Goal: Task Accomplishment & Management: Use online tool/utility

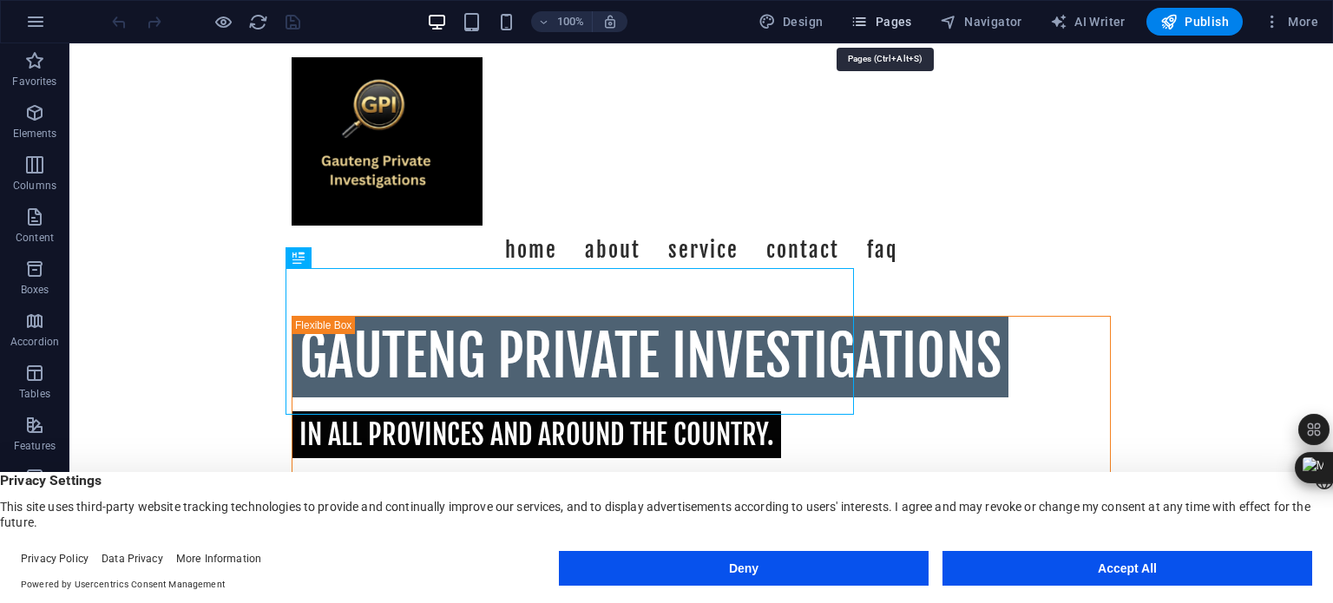
click at [889, 23] on span "Pages" at bounding box center [880, 21] width 61 height 17
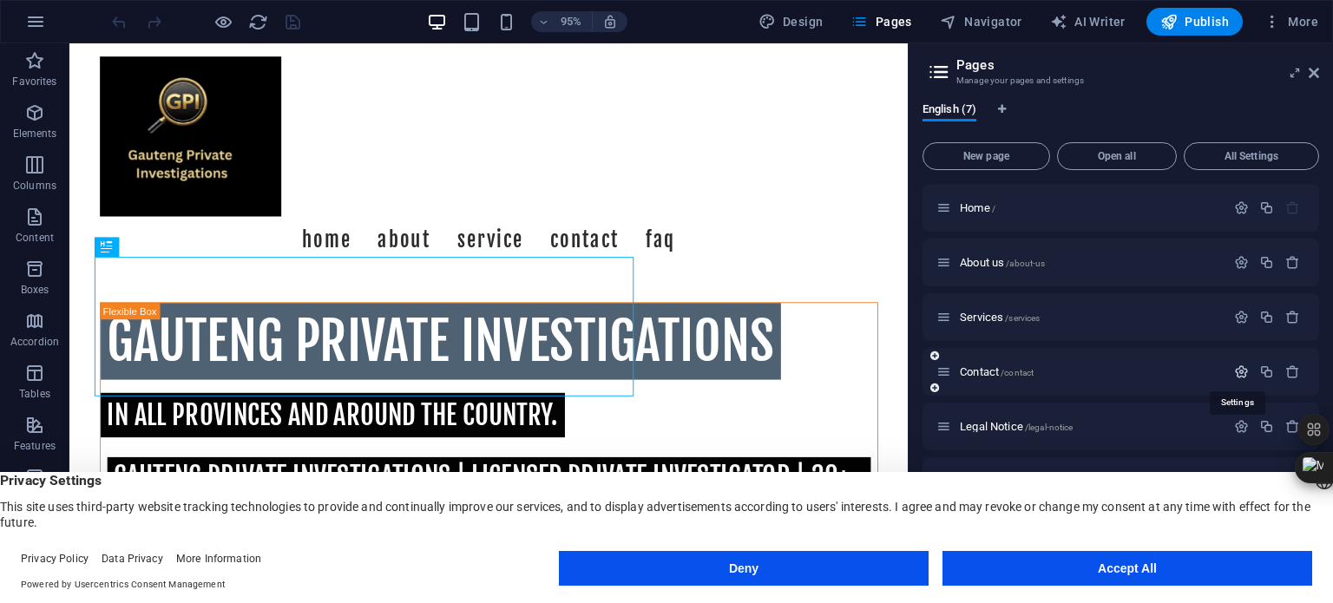
click at [1239, 371] on icon "button" at bounding box center [1241, 371] width 15 height 15
click at [976, 368] on span "Contact /contact" at bounding box center [997, 371] width 74 height 13
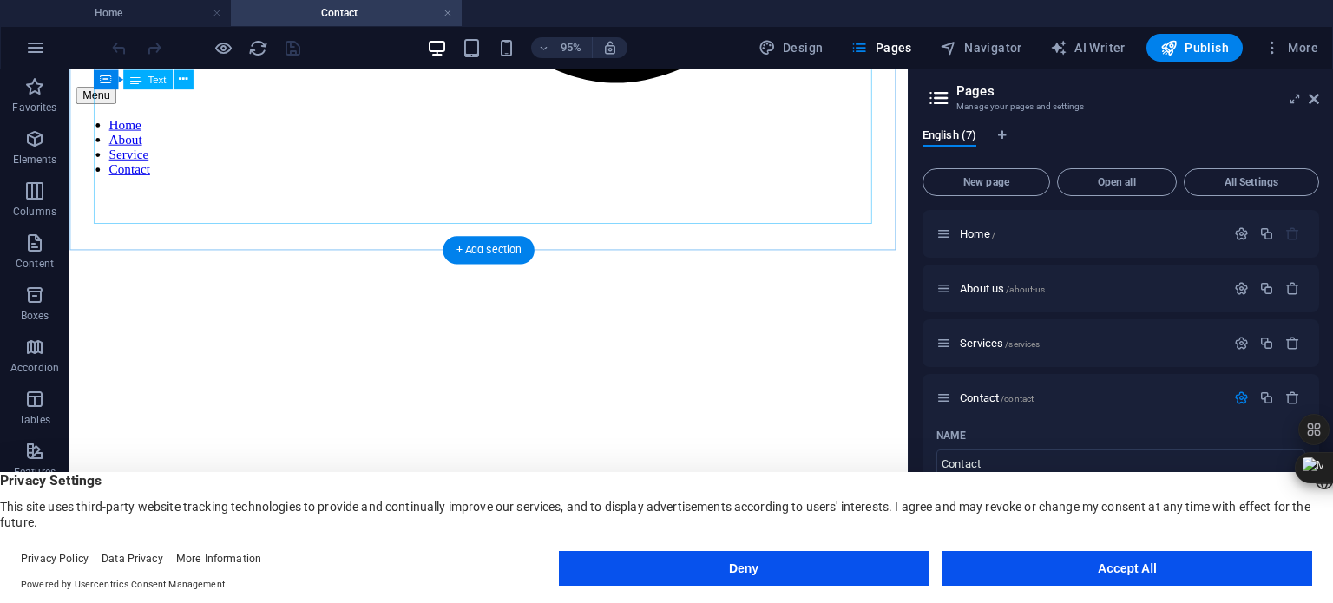
scroll to position [1388, 0]
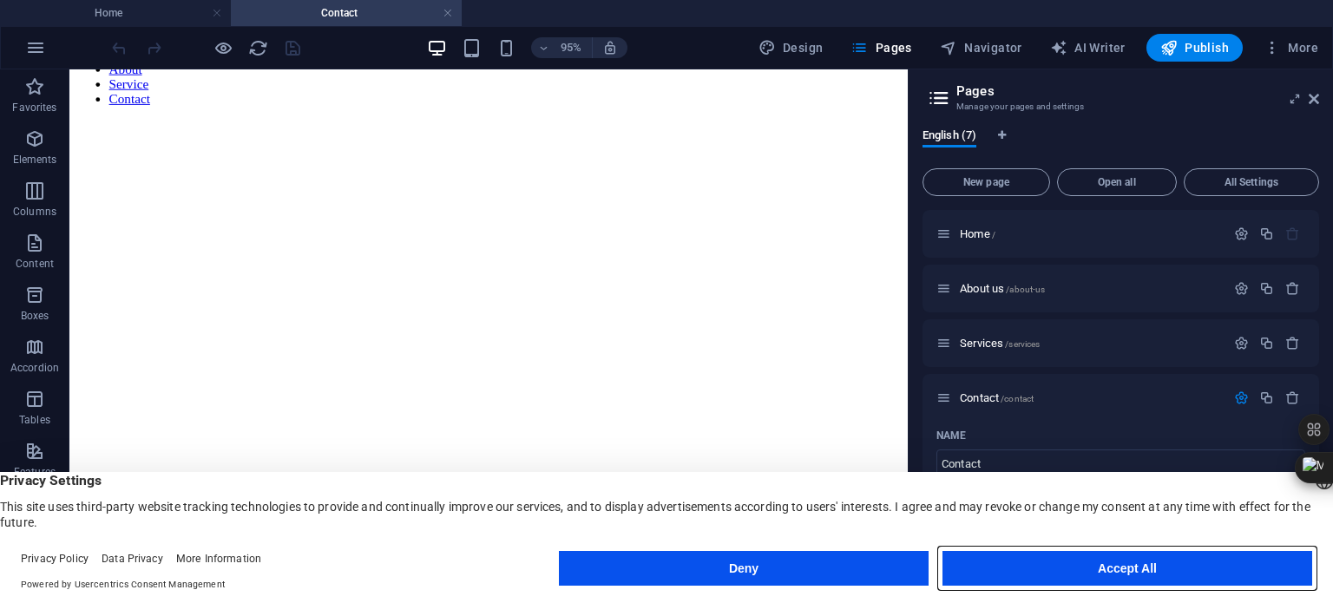
click at [1114, 561] on button "Accept All" at bounding box center [1127, 568] width 370 height 35
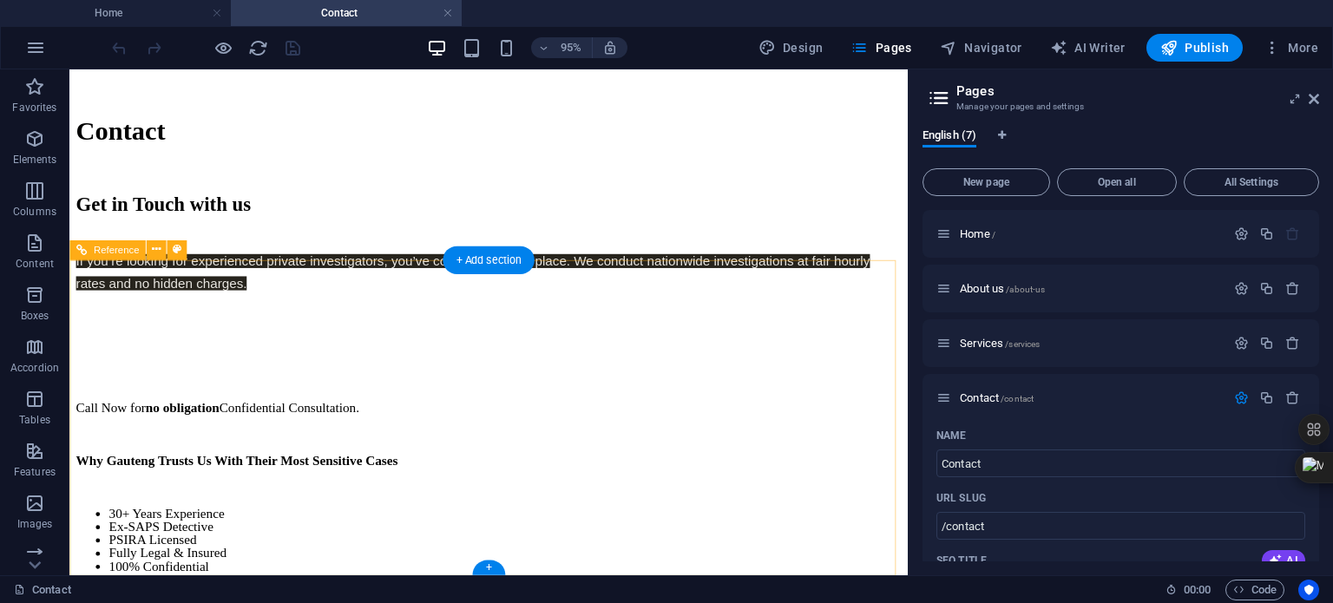
scroll to position [1914, 0]
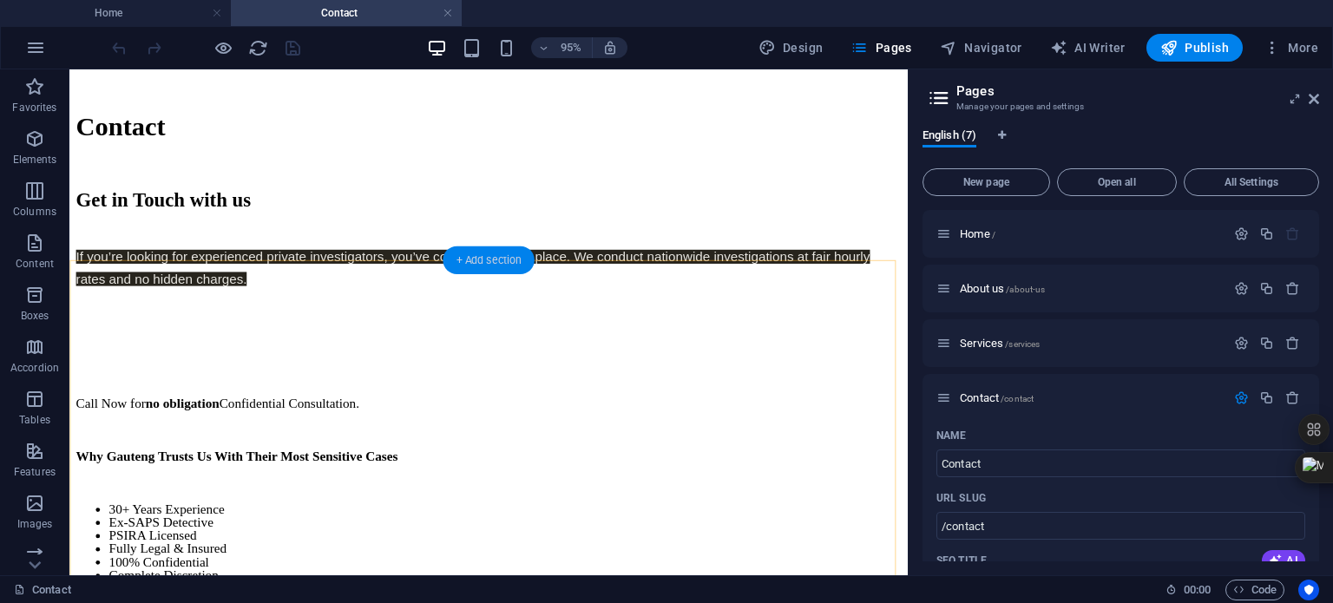
click at [506, 258] on div "+ Add section" at bounding box center [488, 260] width 91 height 28
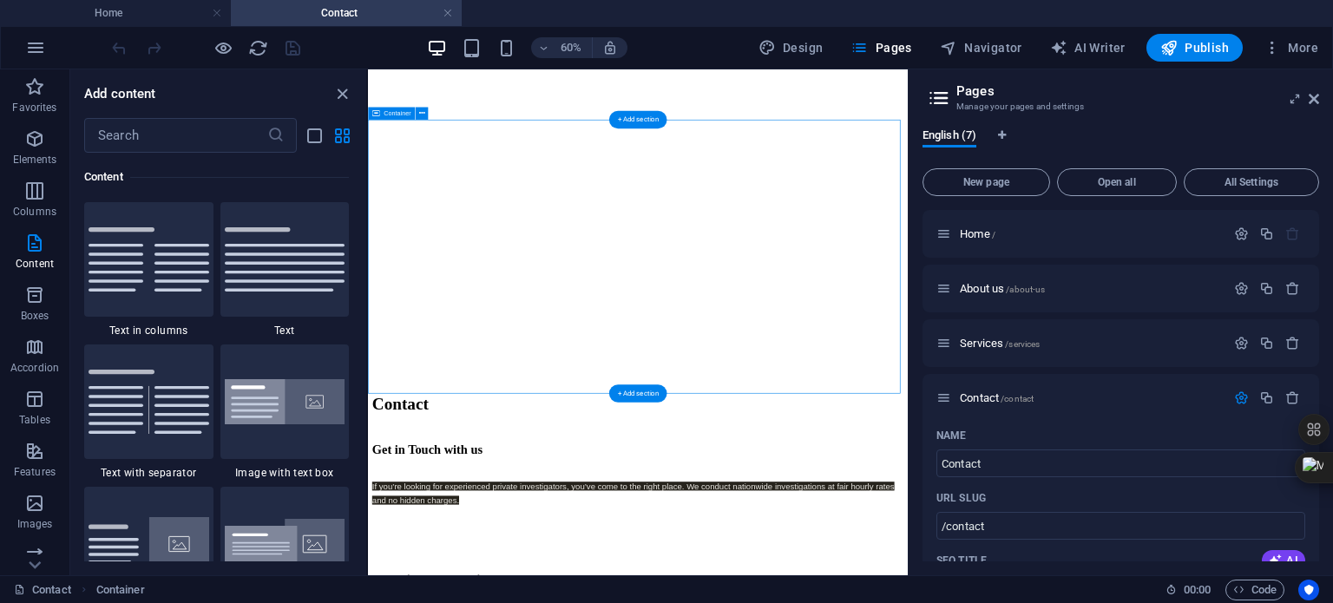
scroll to position [1659, 0]
click at [648, 339] on div "+ Add section" at bounding box center [637, 341] width 57 height 17
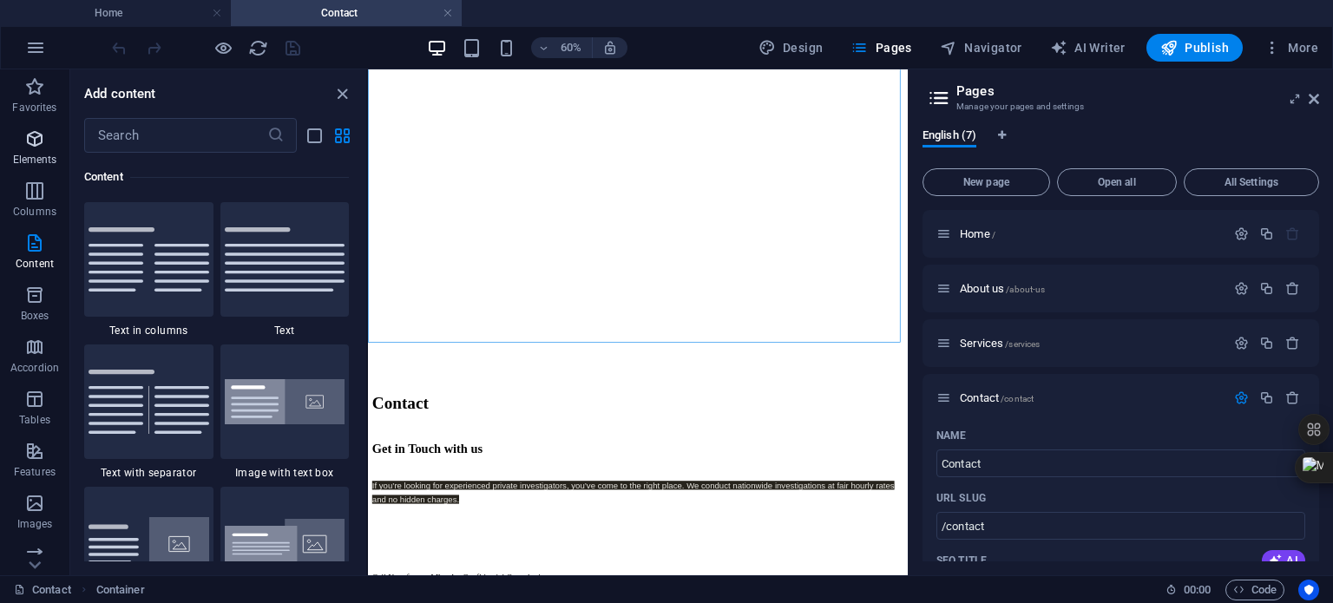
click at [35, 141] on icon "button" at bounding box center [34, 138] width 21 height 21
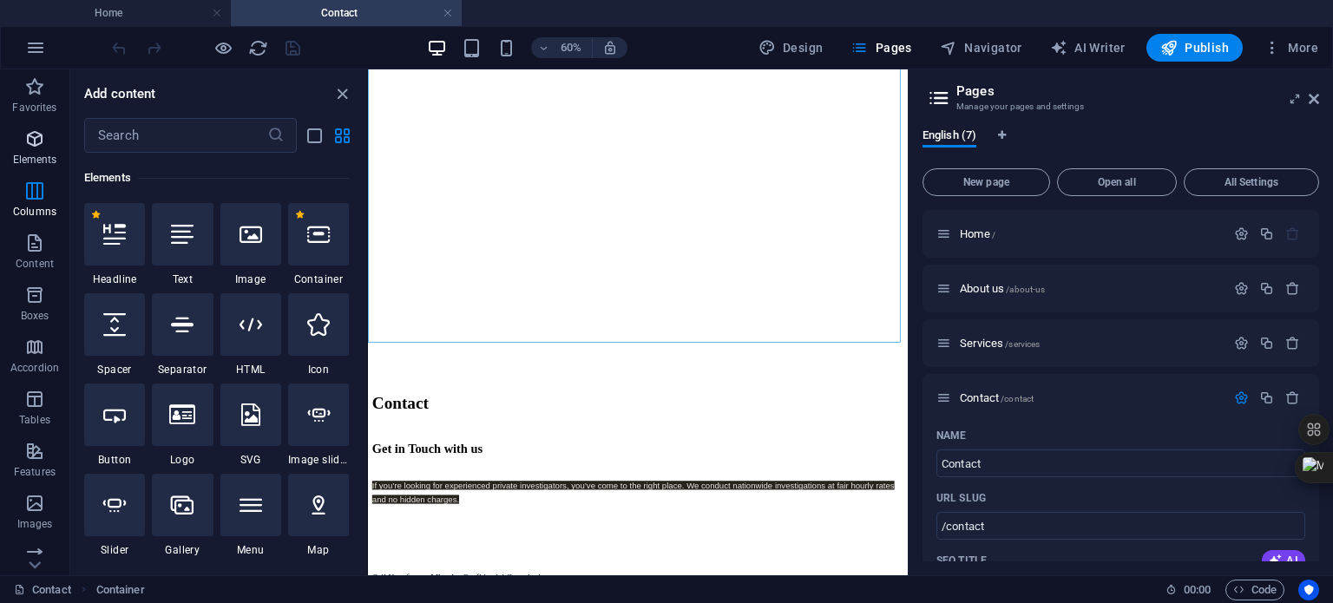
scroll to position [184, 0]
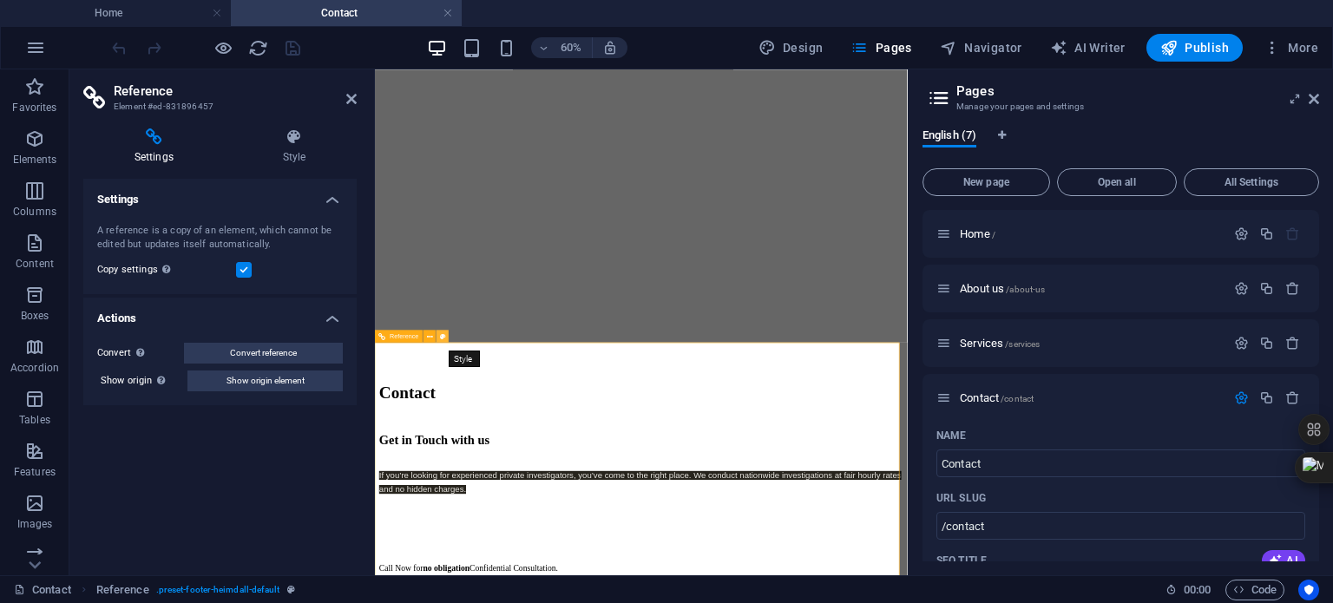
click at [443, 337] on icon at bounding box center [443, 336] width 6 height 11
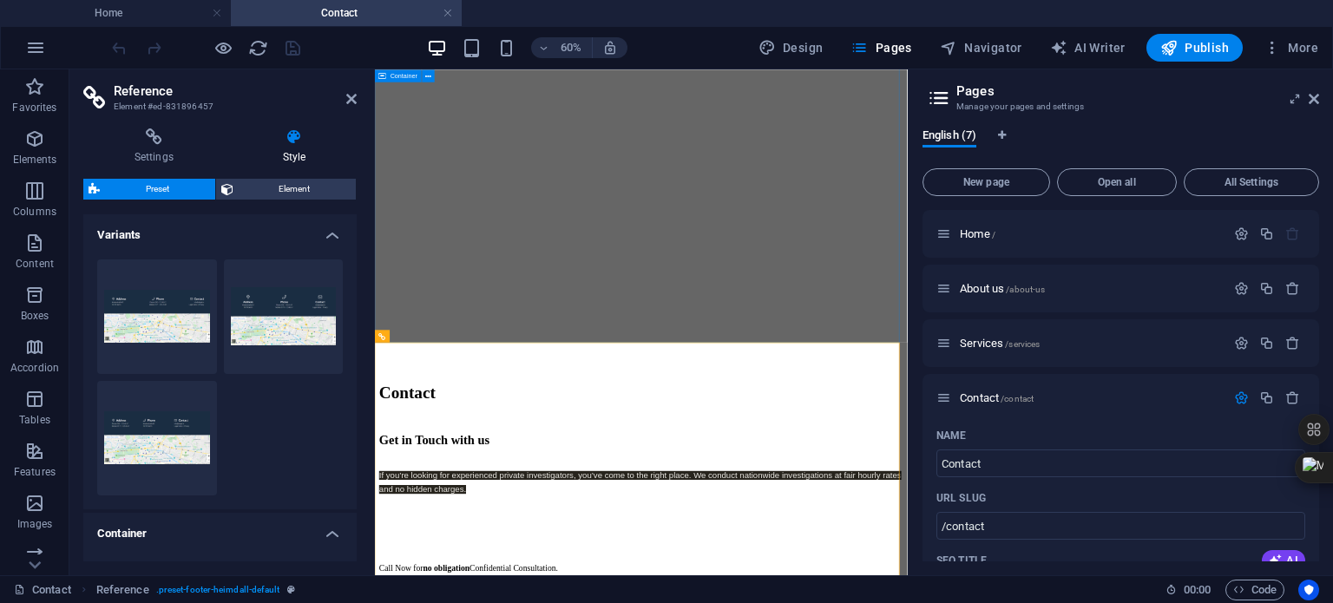
scroll to position [1486, 0]
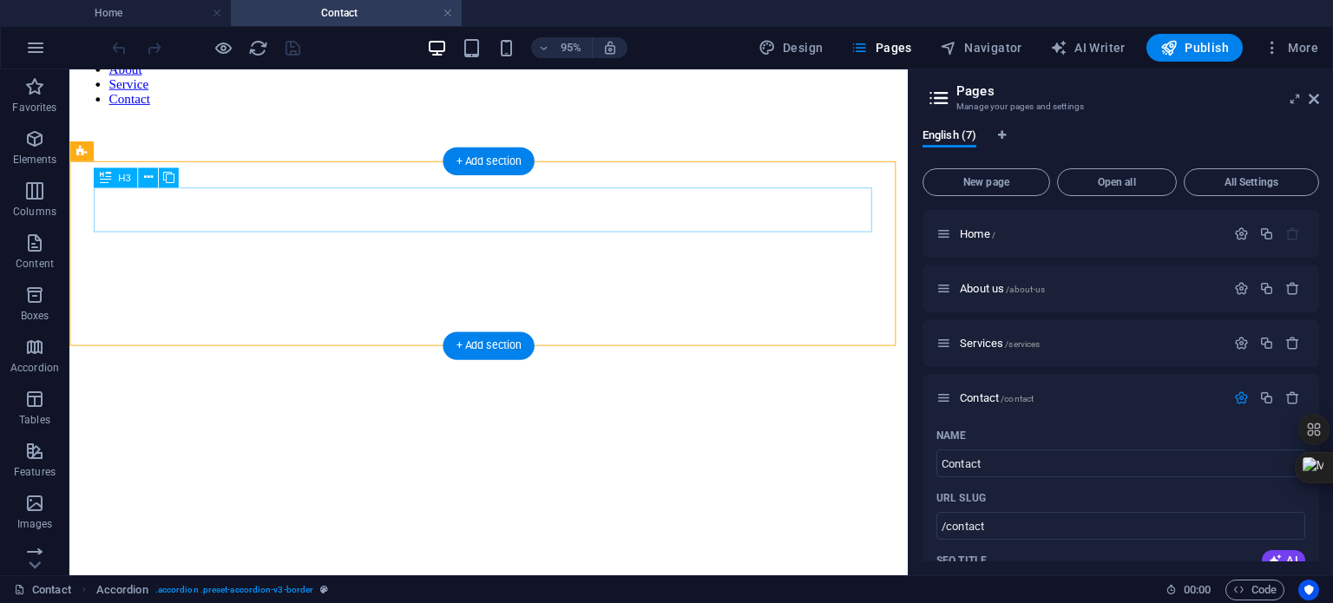
scroll to position [1399, 0]
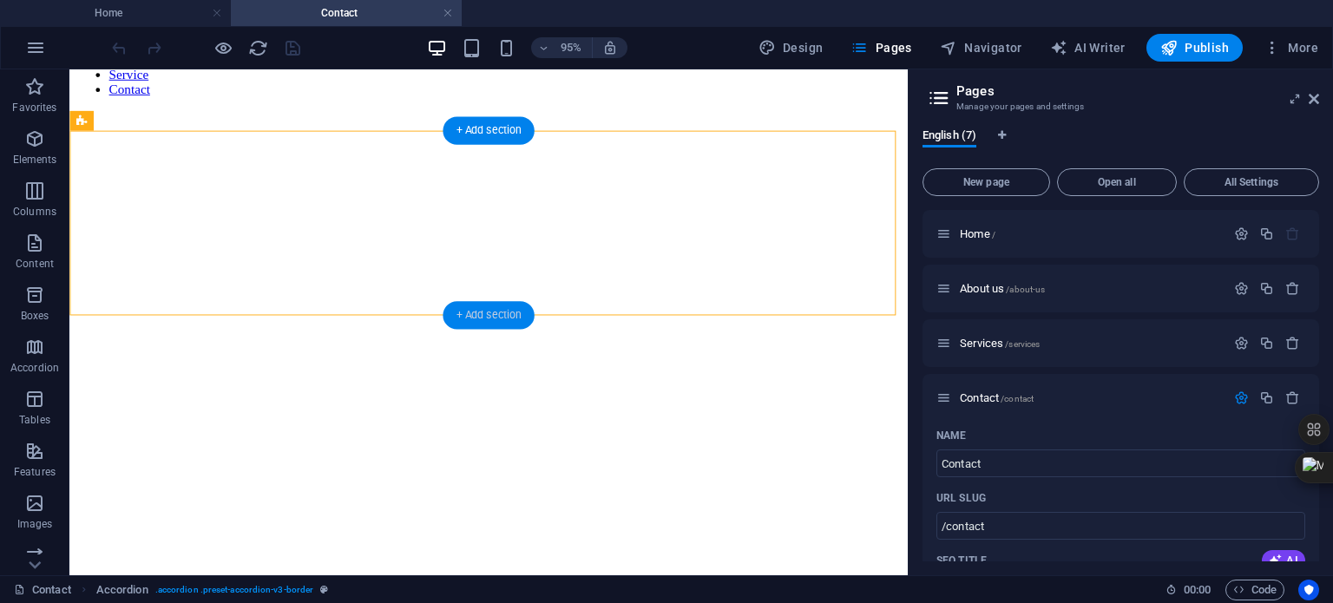
click at [497, 311] on div "+ Add section" at bounding box center [488, 315] width 91 height 28
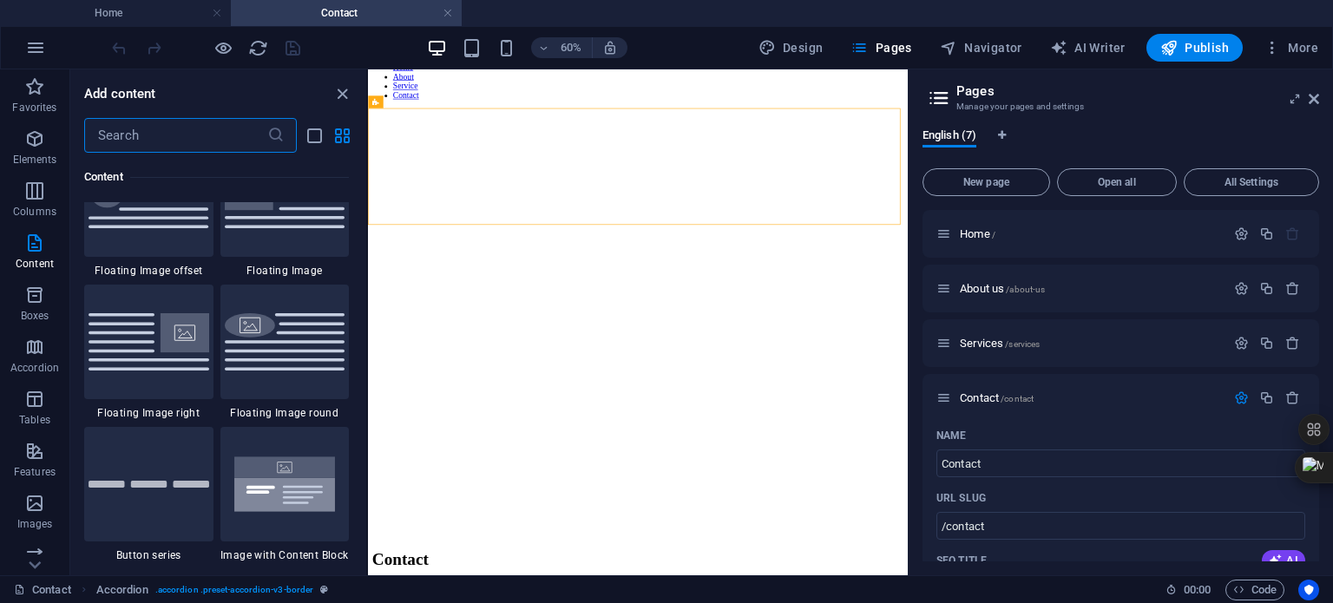
scroll to position [3904, 0]
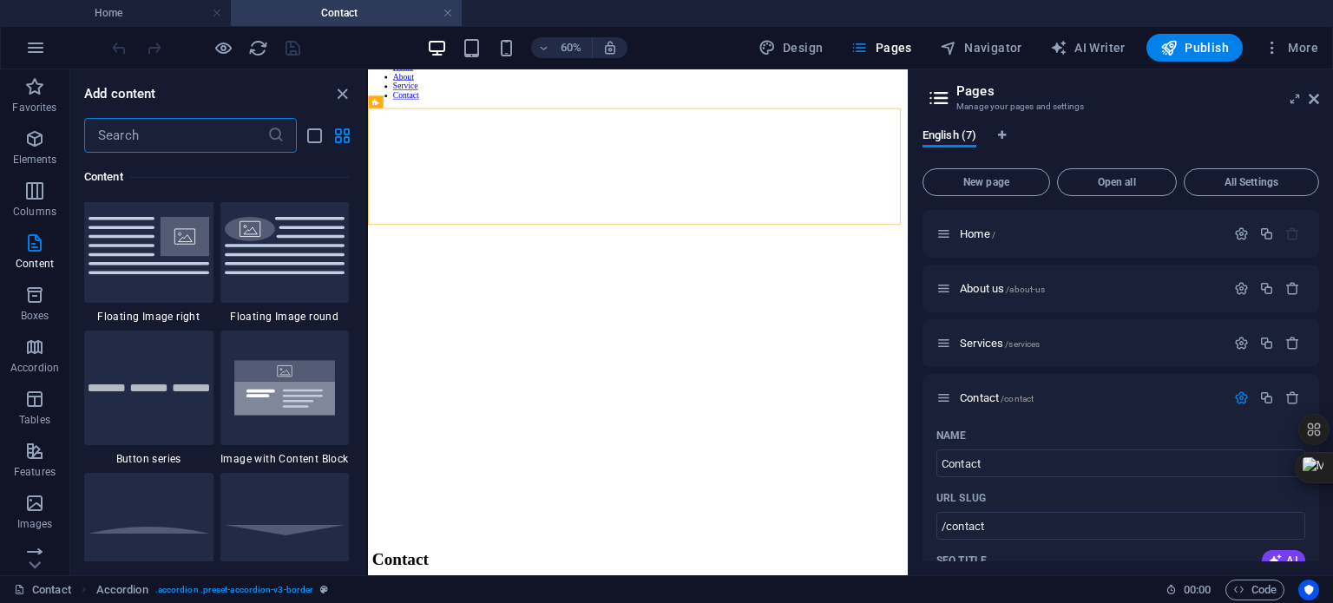
click at [192, 137] on input "text" at bounding box center [175, 135] width 183 height 35
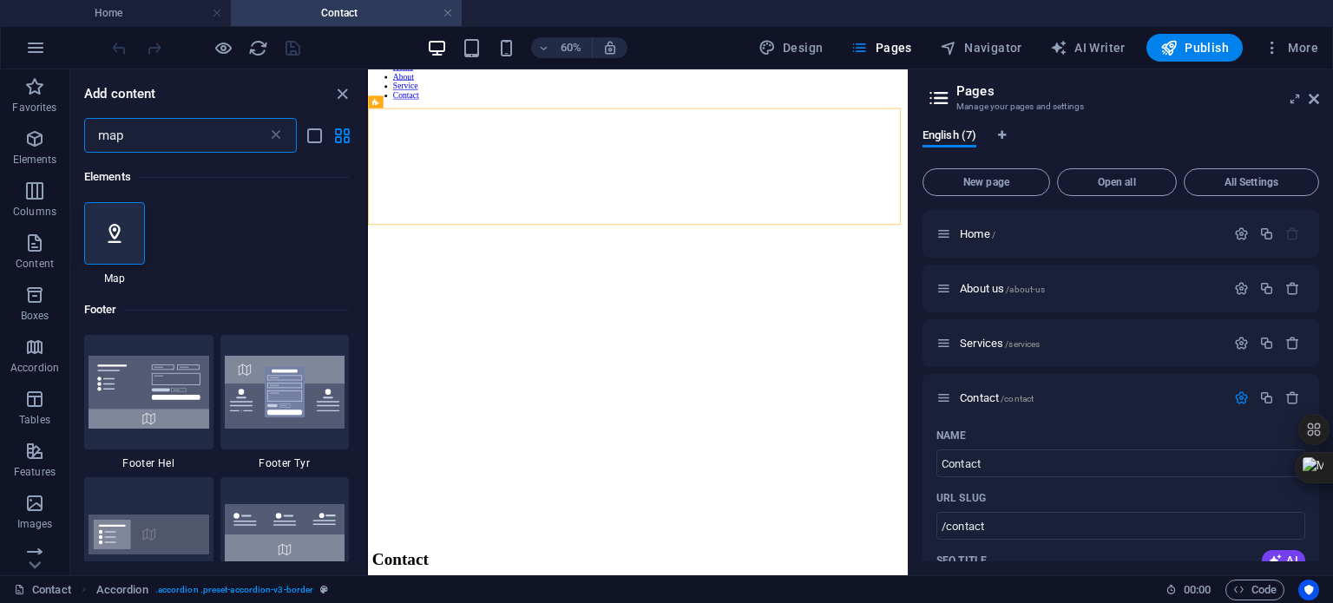
scroll to position [0, 0]
type input "map"
click at [118, 235] on icon at bounding box center [114, 233] width 23 height 23
select select "1"
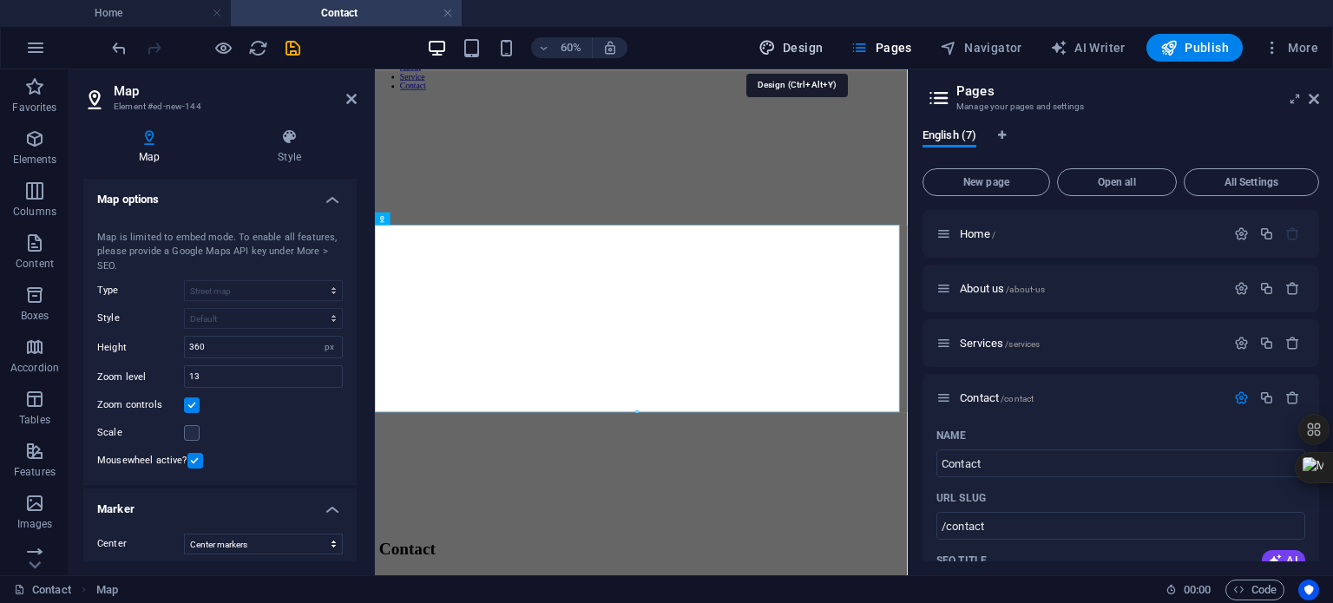
click at [808, 51] on span "Design" at bounding box center [790, 47] width 65 height 17
select select "px"
select select "400"
select select "px"
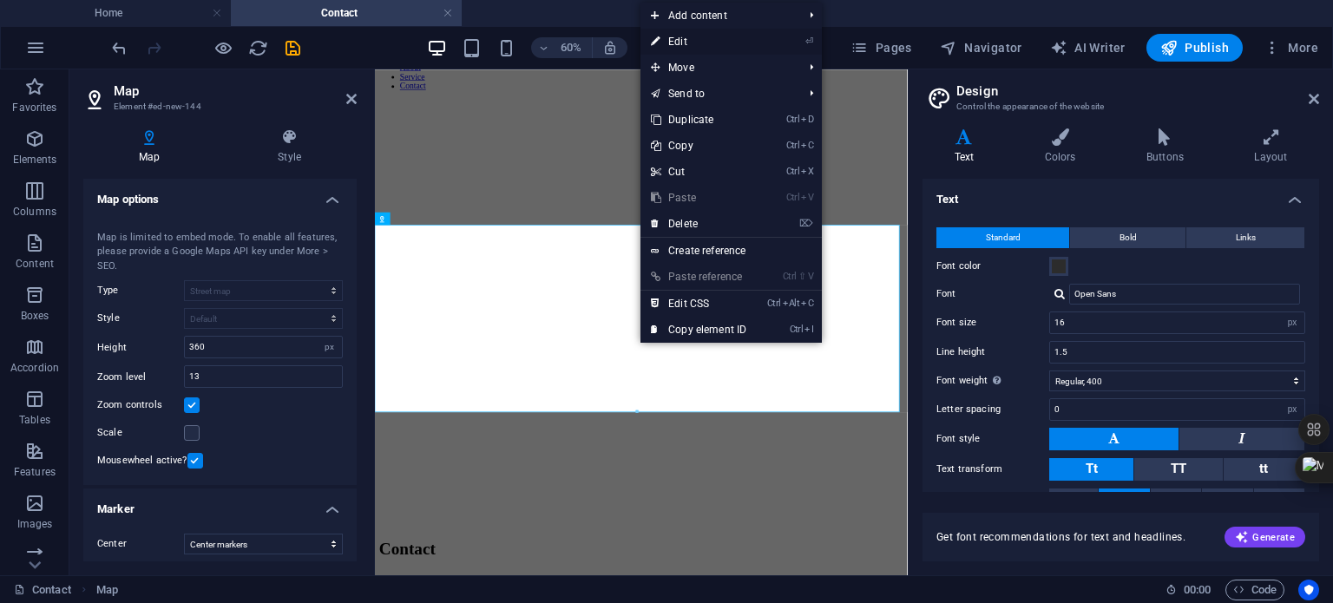
click at [697, 39] on link "⏎ Edit" at bounding box center [698, 42] width 116 height 26
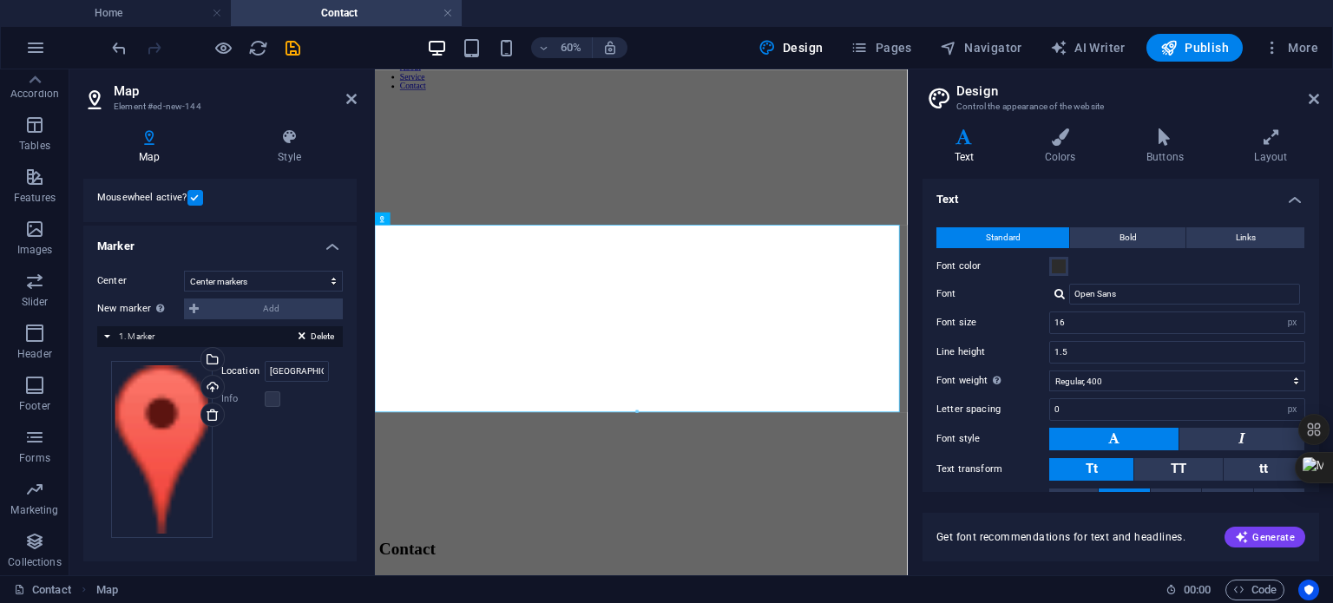
scroll to position [264, 0]
click at [298, 333] on icon at bounding box center [301, 338] width 7 height 21
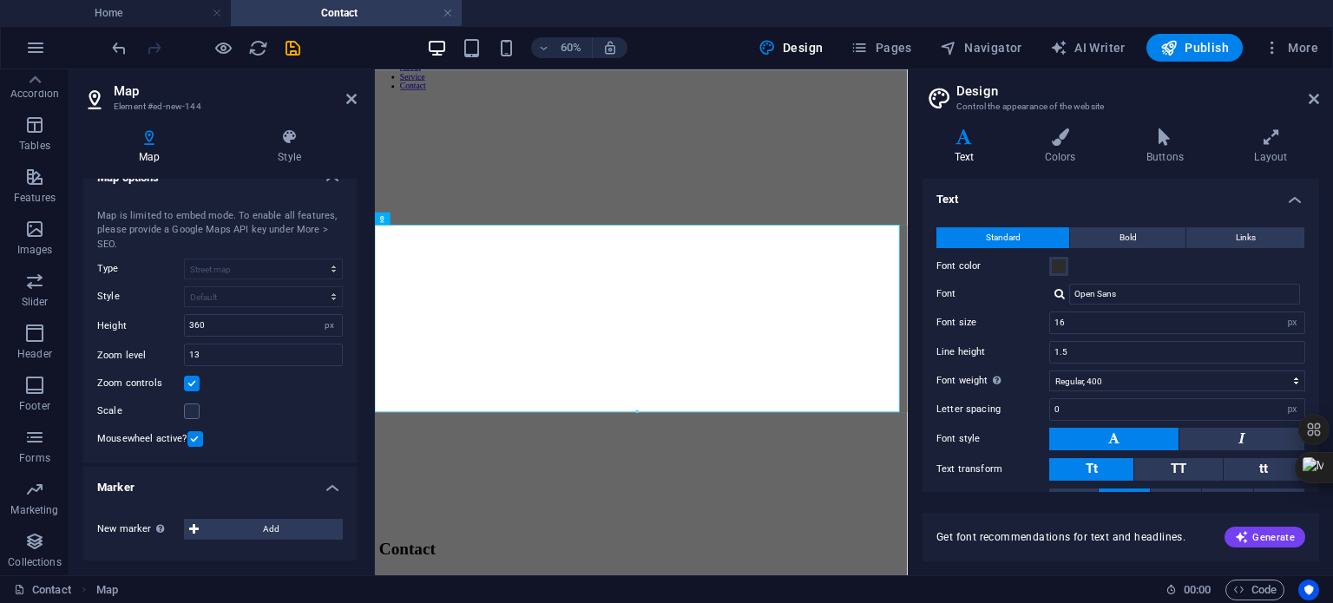
scroll to position [20, 0]
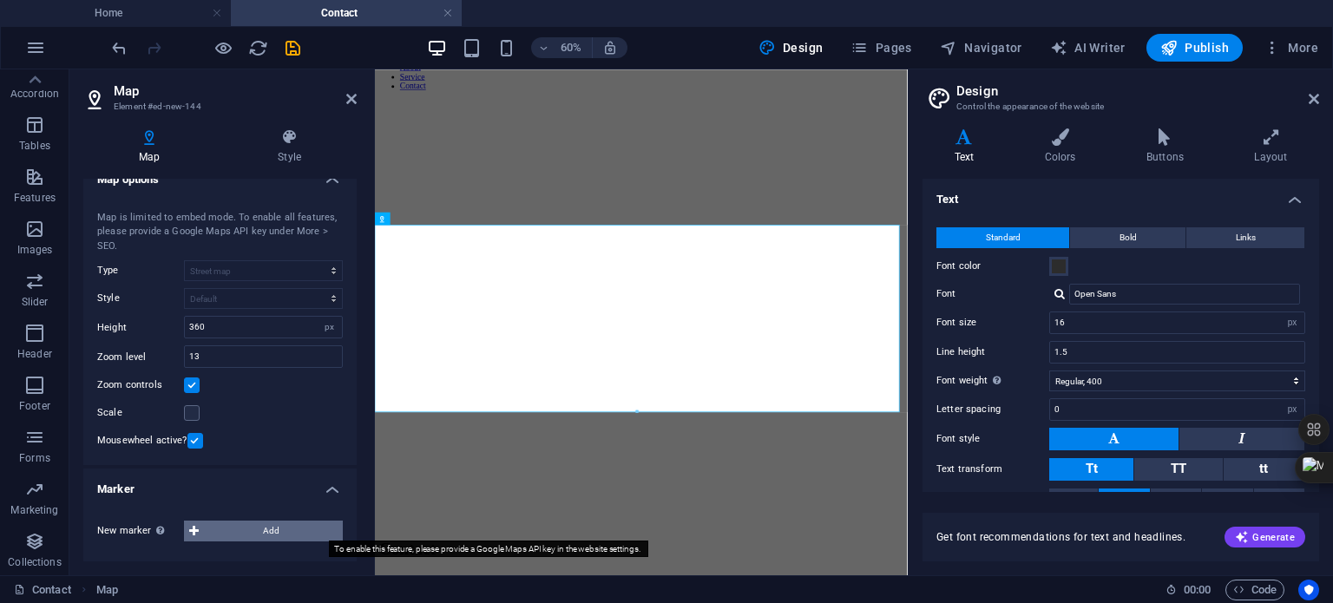
click at [263, 529] on span "Add" at bounding box center [271, 531] width 134 height 21
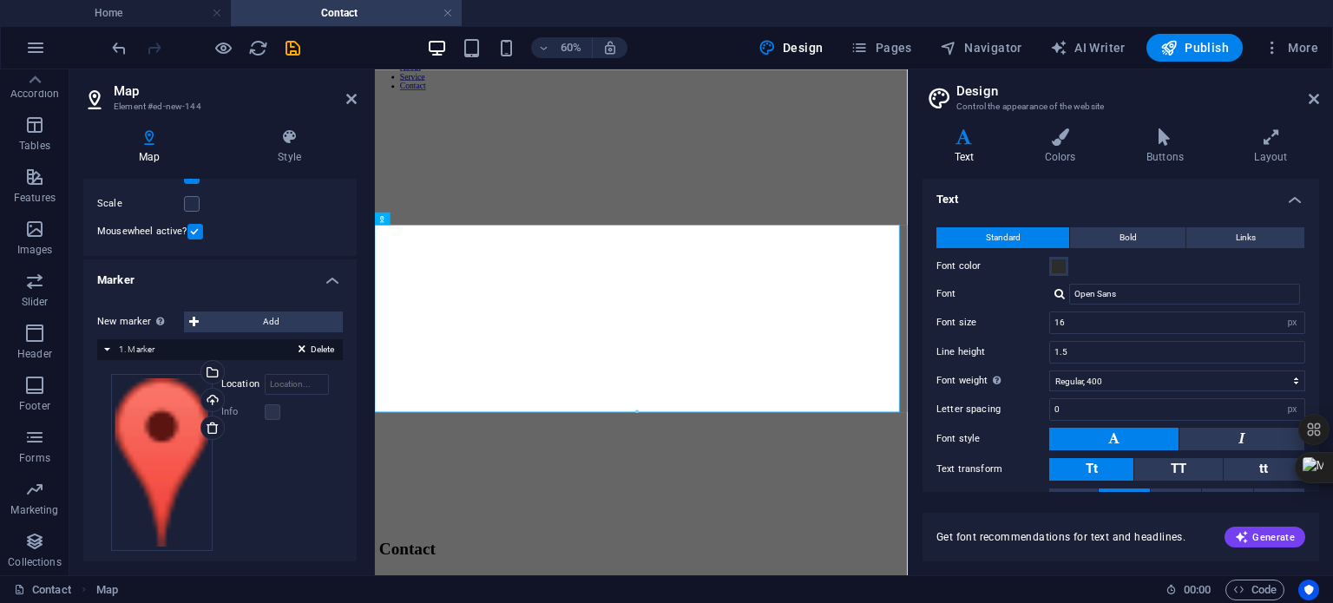
scroll to position [243, 0]
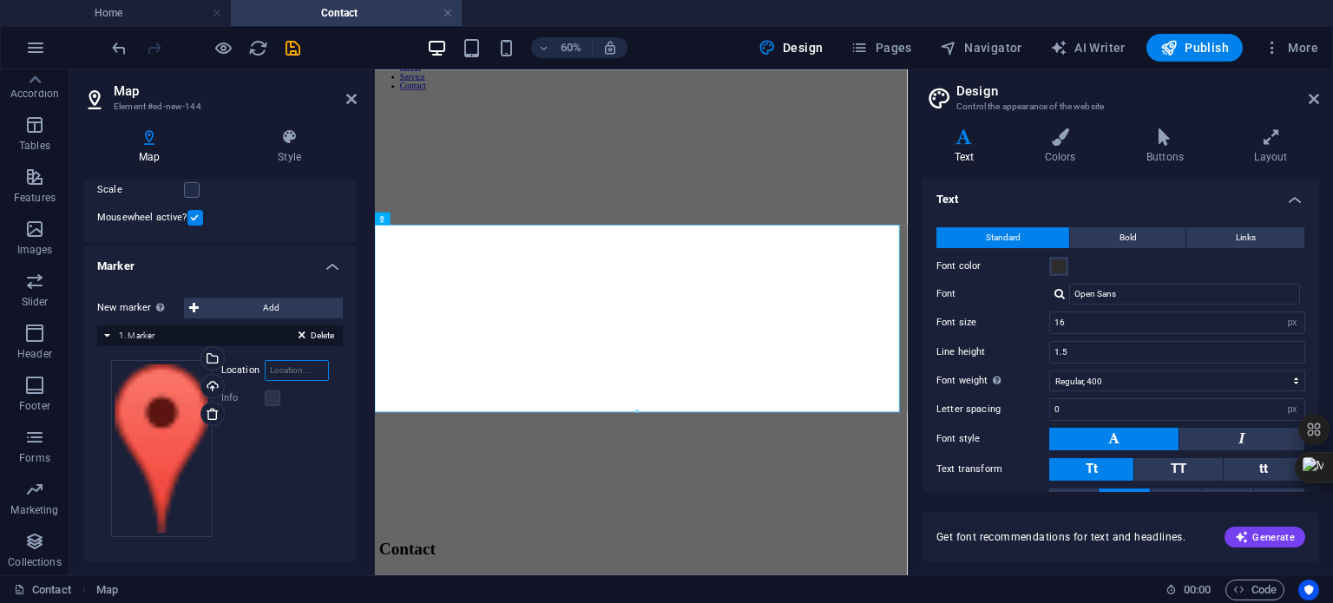
click at [298, 369] on input "Location" at bounding box center [297, 370] width 64 height 21
type input "Gauteng [GEOGRAPHIC_DATA]"
click at [303, 492] on div "Drag files here, click to choose files or select files from Files or our free s…" at bounding box center [220, 448] width 218 height 177
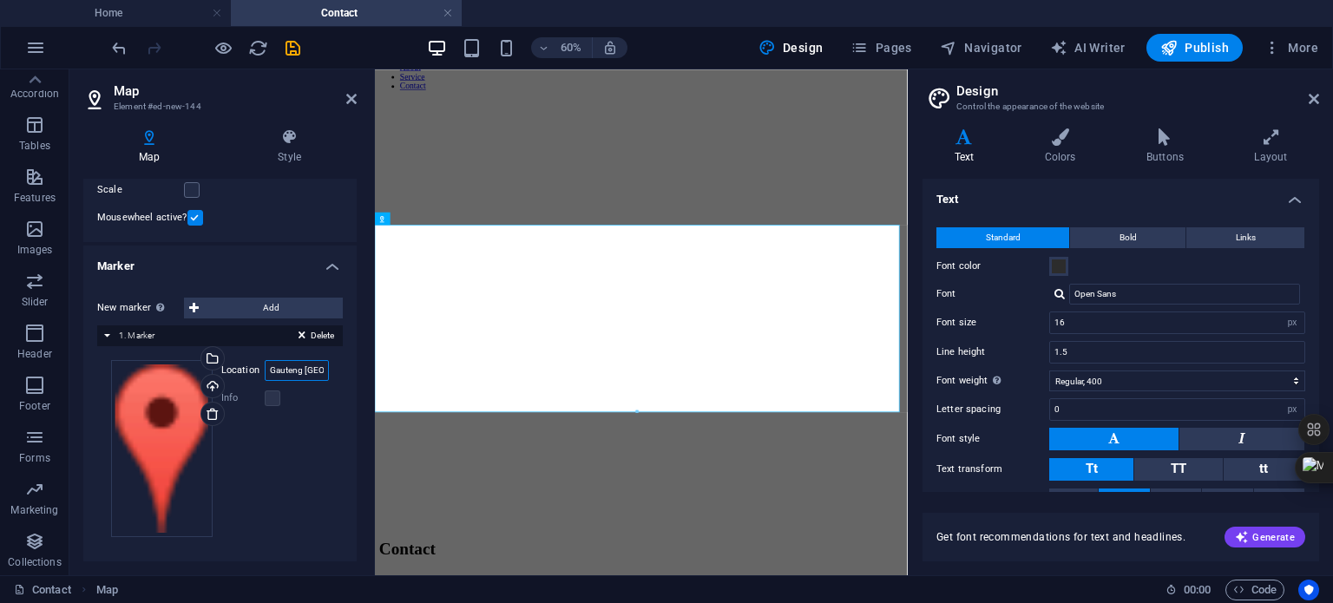
click at [317, 369] on input "Gauteng [GEOGRAPHIC_DATA]" at bounding box center [297, 370] width 64 height 21
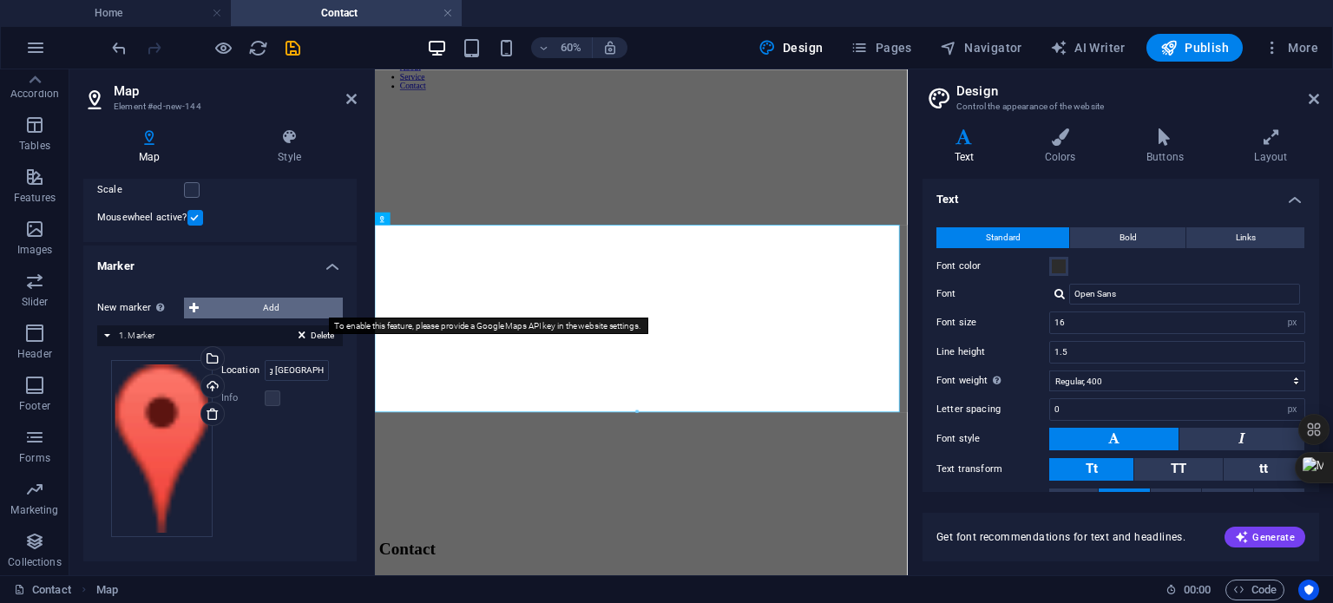
click at [274, 308] on span "Add" at bounding box center [271, 308] width 134 height 21
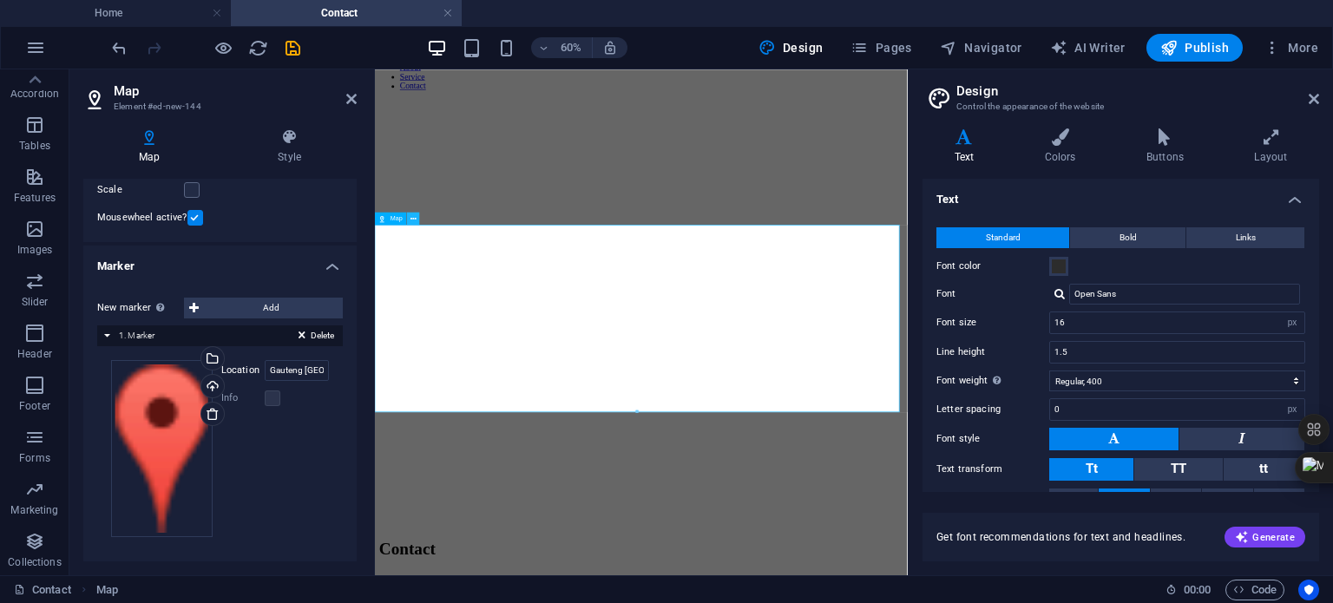
click at [414, 218] on icon at bounding box center [413, 218] width 6 height 11
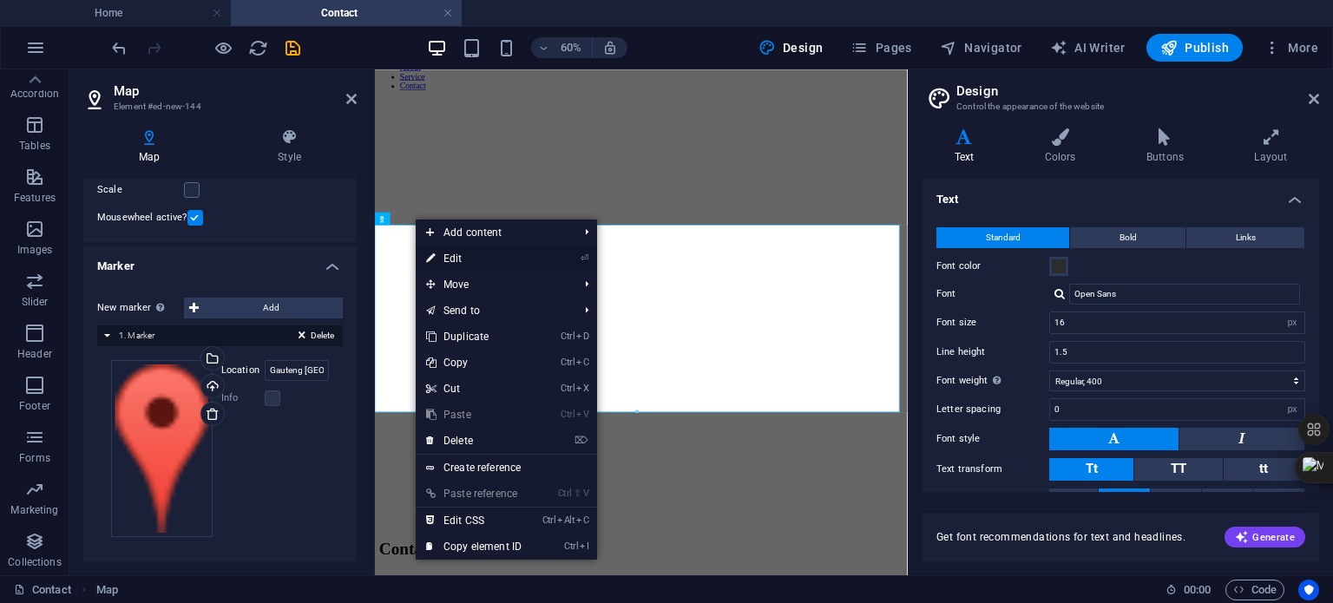
click at [454, 261] on link "⏎ Edit" at bounding box center [474, 259] width 116 height 26
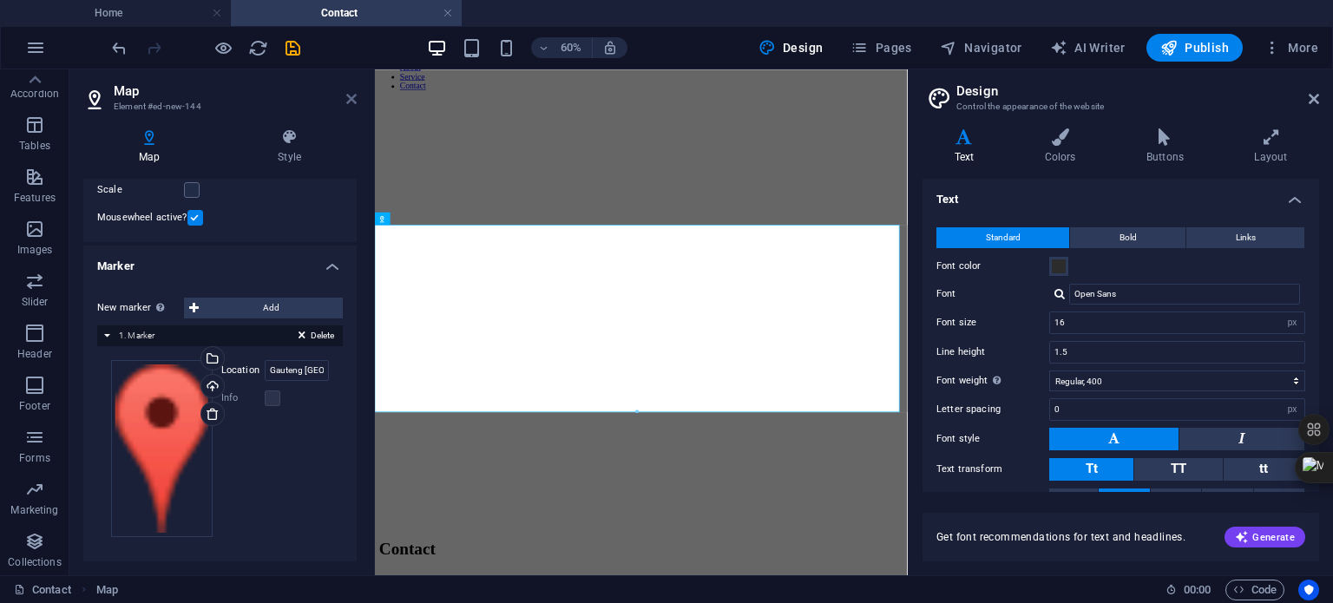
click at [351, 97] on icon at bounding box center [351, 99] width 10 height 14
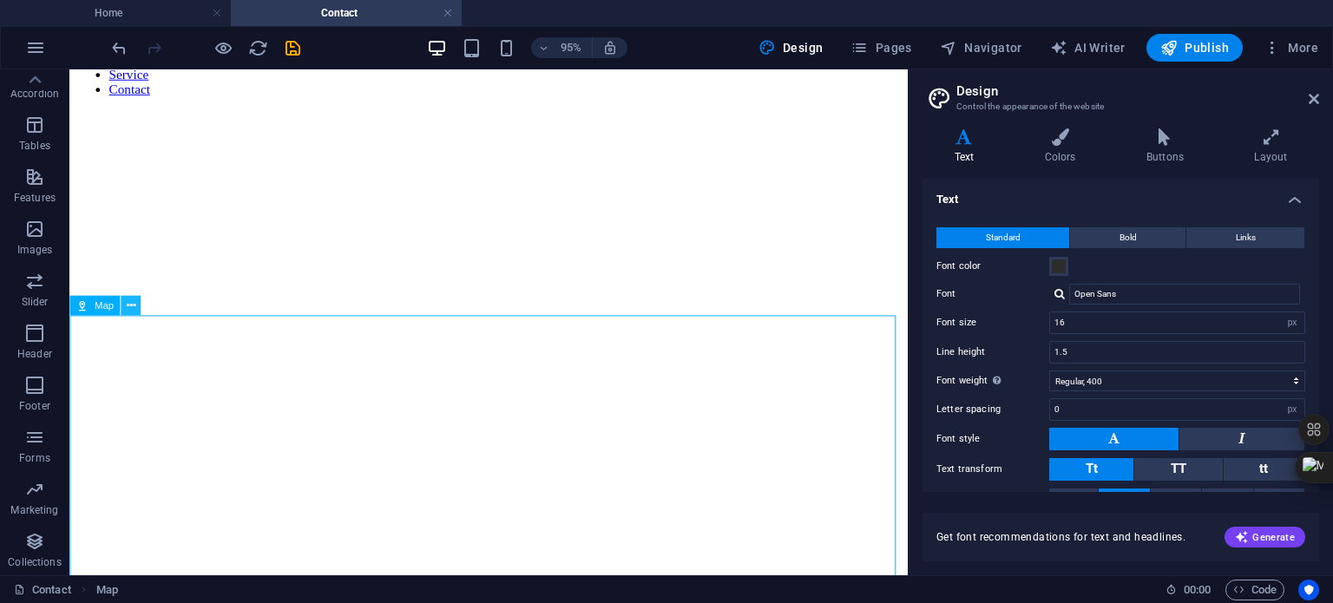
click at [129, 306] on icon at bounding box center [130, 305] width 9 height 17
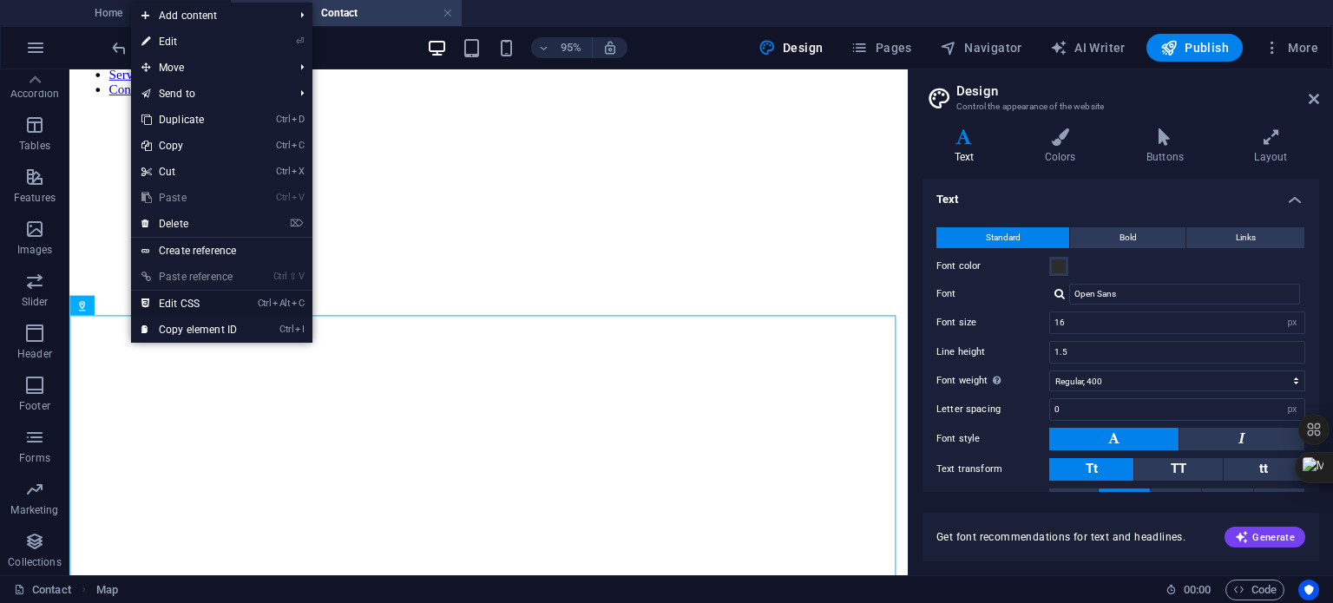
click at [175, 301] on link "Ctrl Alt C Edit CSS" at bounding box center [189, 304] width 116 height 26
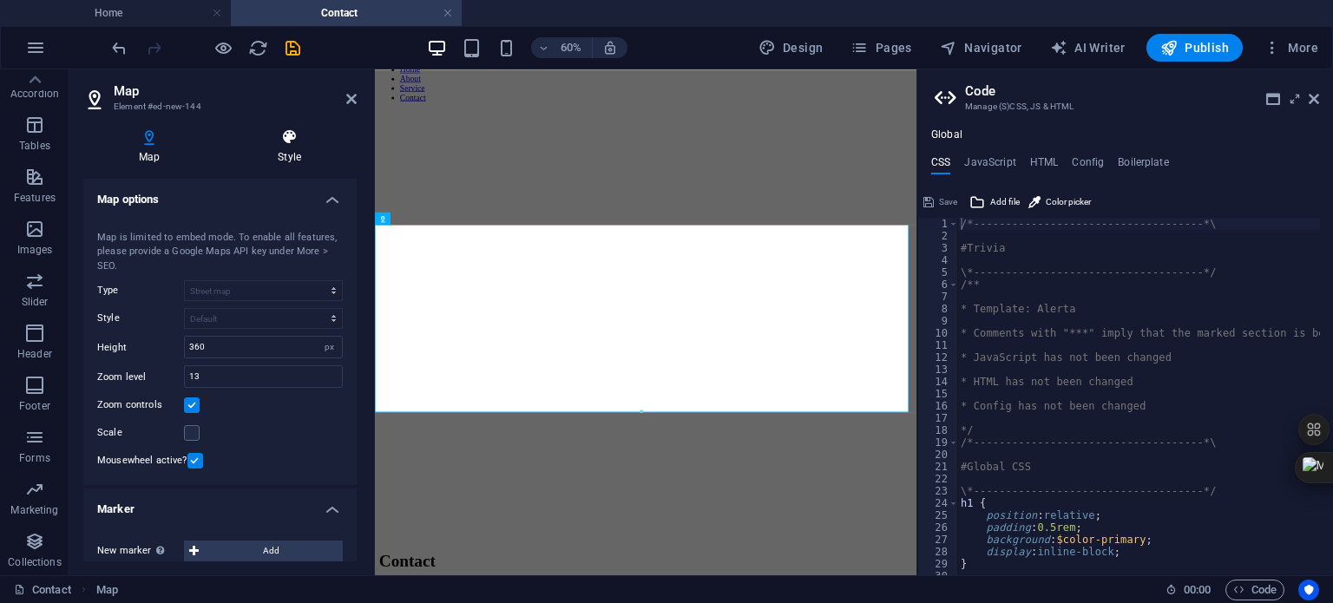
click at [291, 140] on icon at bounding box center [289, 136] width 134 height 17
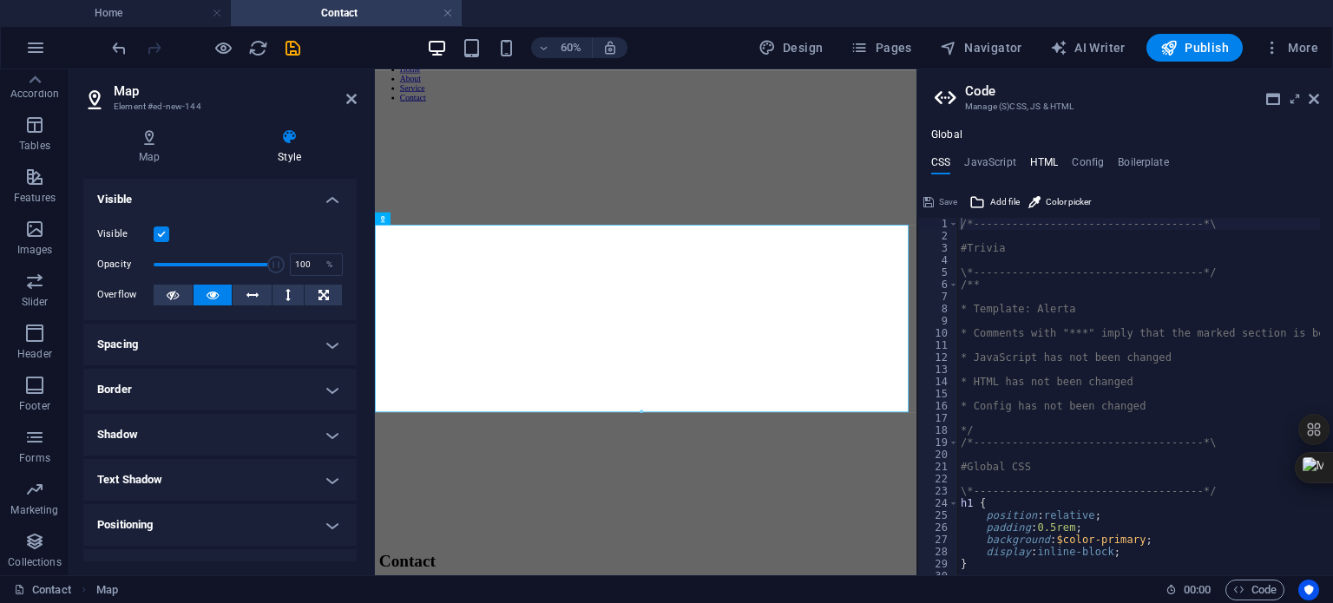
click at [1040, 163] on h4 "HTML" at bounding box center [1044, 165] width 29 height 19
type textarea "<link rel="canonical" href="[URL][DOMAIN_NAME]" />"
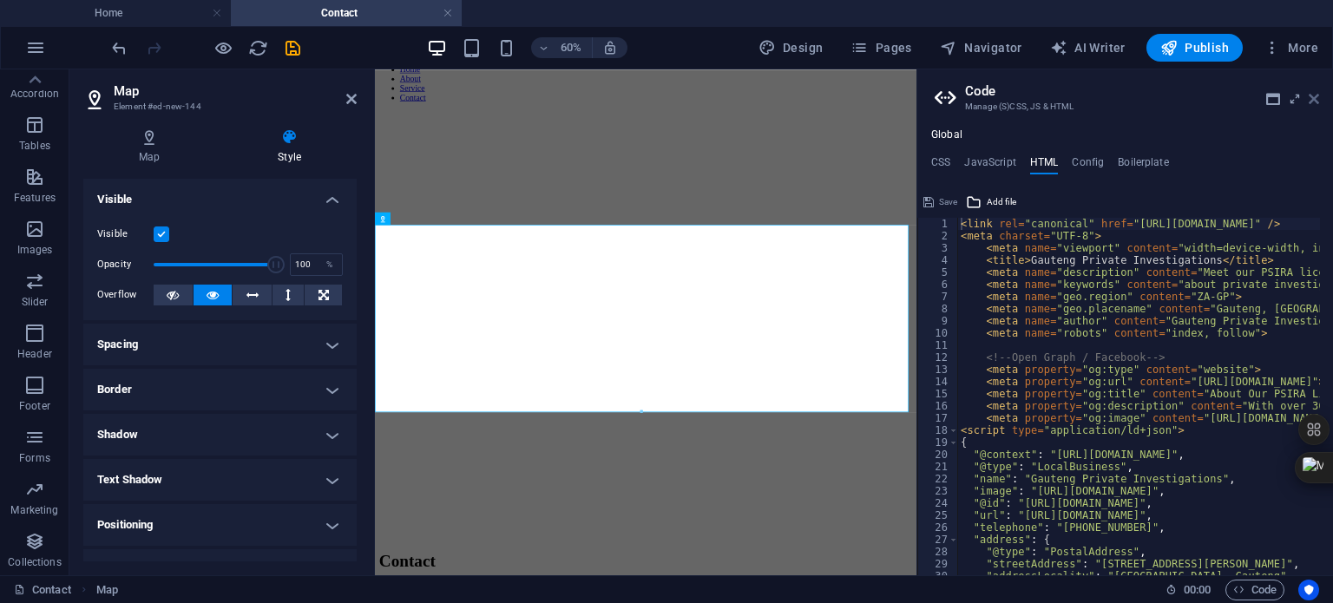
click at [1315, 99] on icon at bounding box center [1314, 99] width 10 height 14
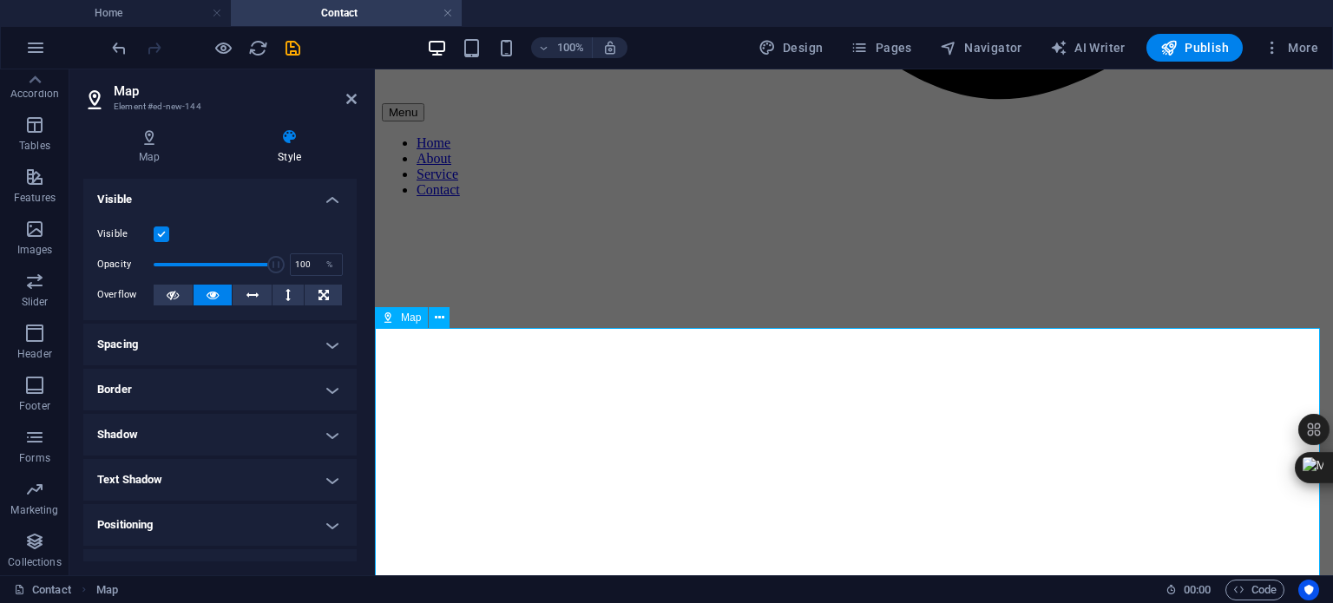
click at [802, 51] on span "Design" at bounding box center [790, 47] width 65 height 17
select select "px"
select select "400"
select select "px"
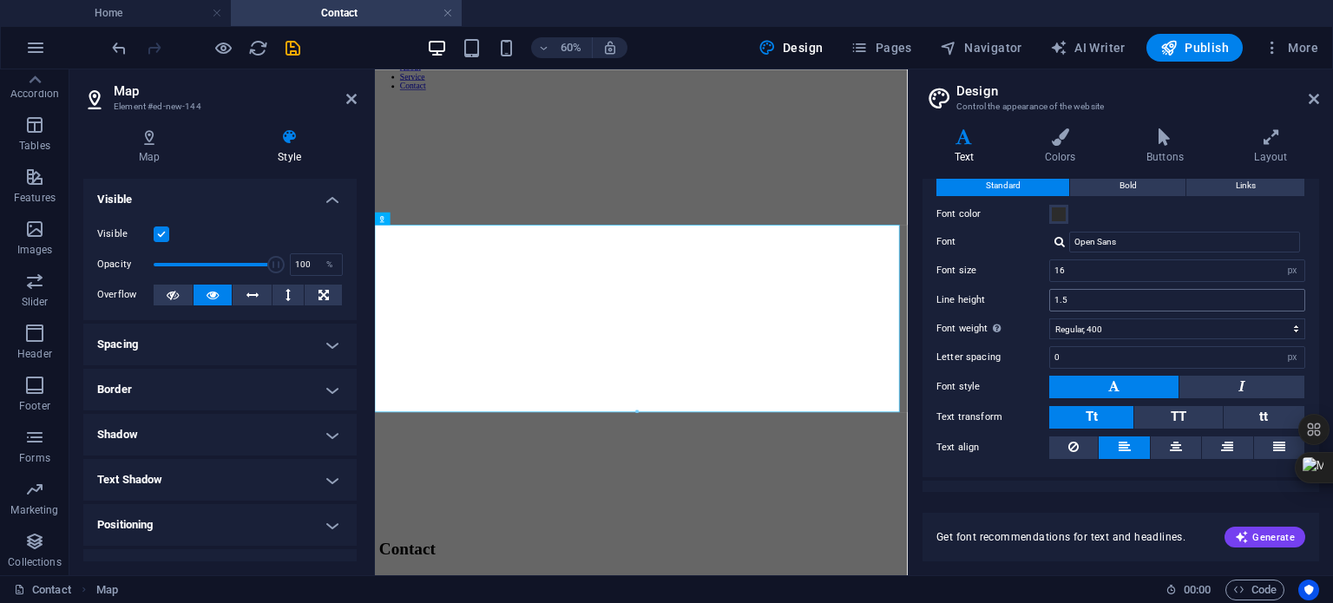
scroll to position [80, 0]
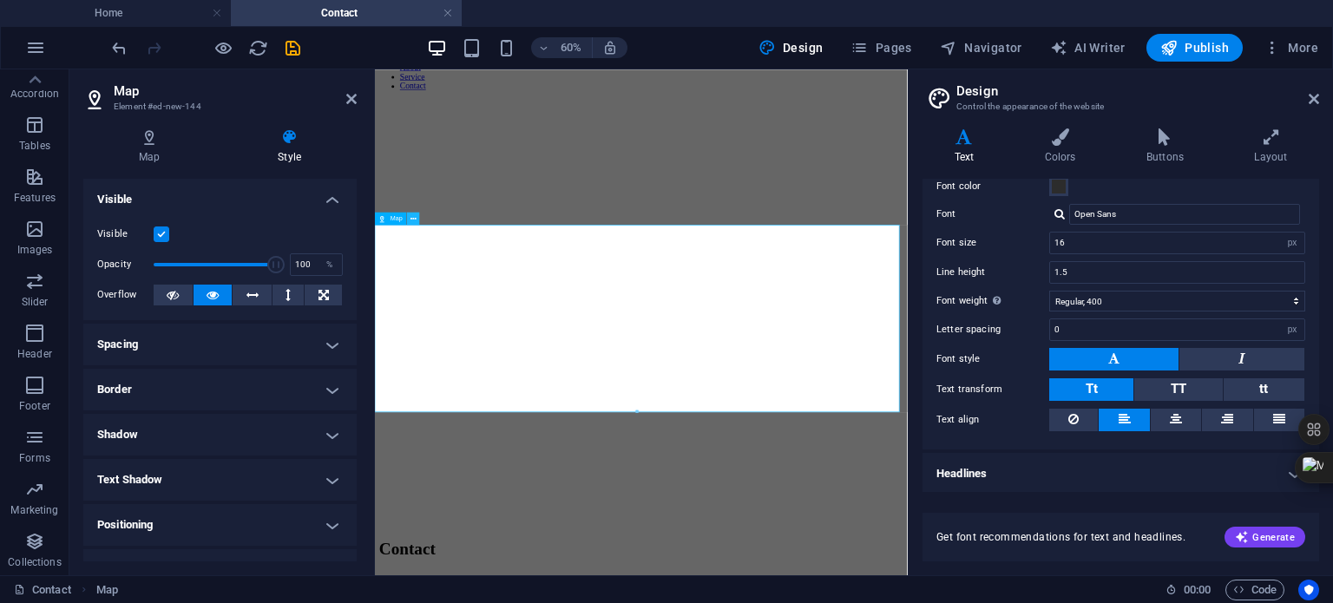
click at [416, 216] on icon at bounding box center [413, 218] width 6 height 11
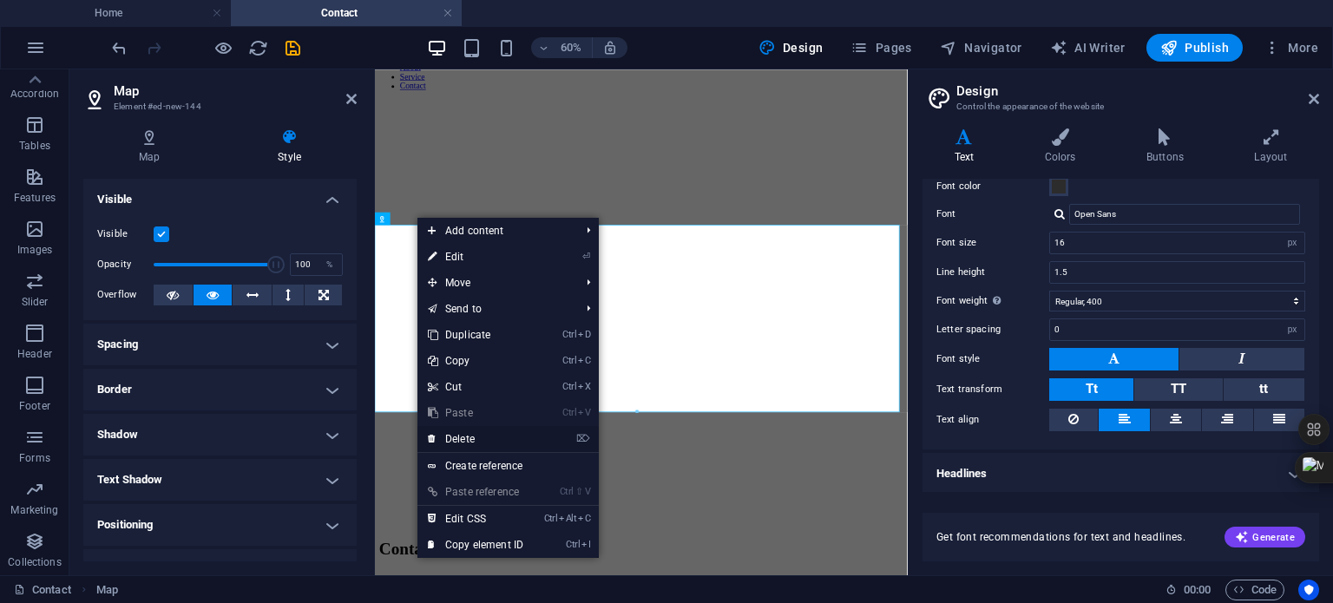
click at [469, 438] on link "⌦ Delete" at bounding box center [475, 439] width 116 height 26
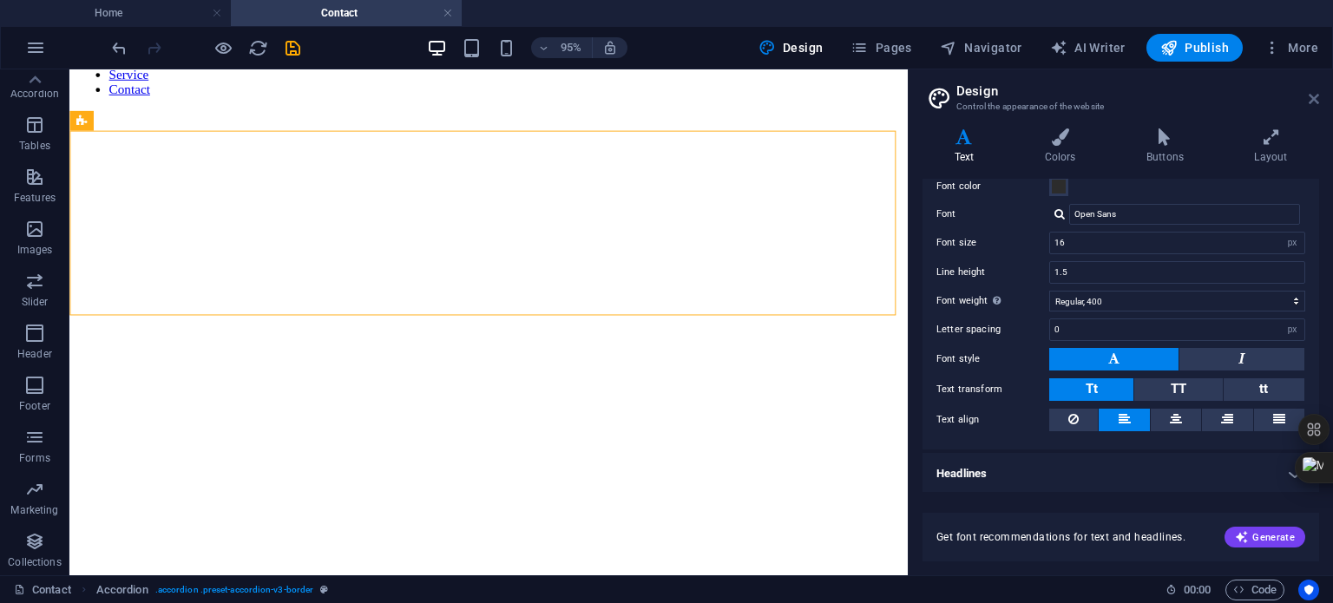
click at [1315, 98] on icon at bounding box center [1314, 99] width 10 height 14
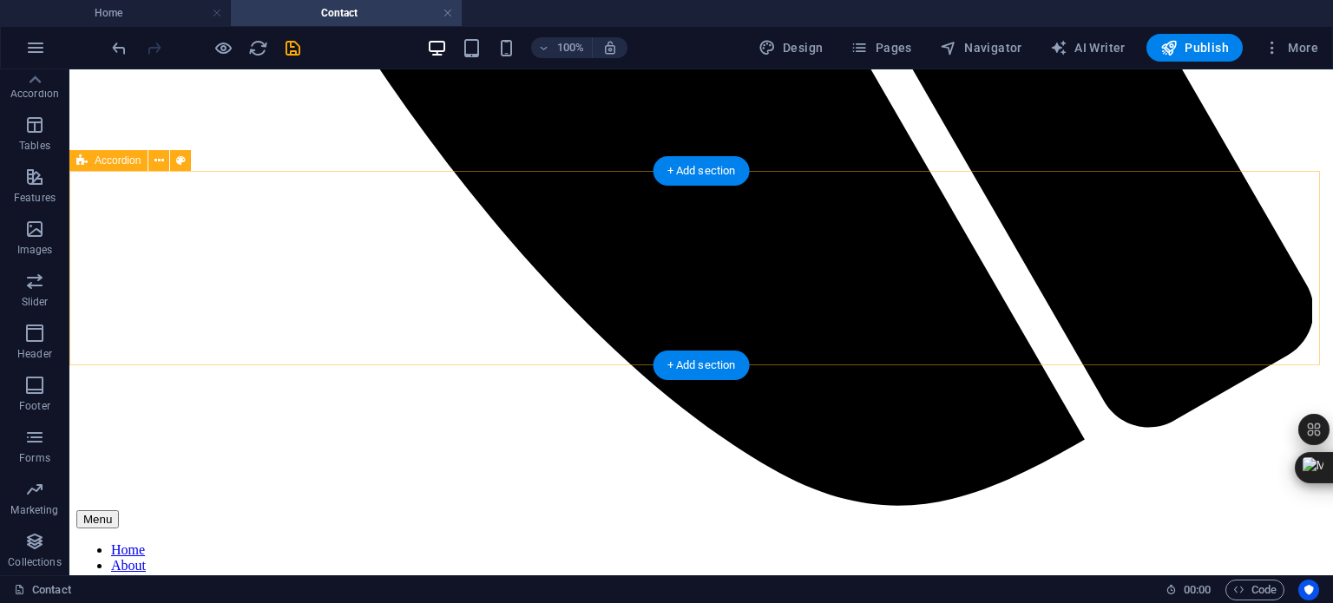
scroll to position [1399, 0]
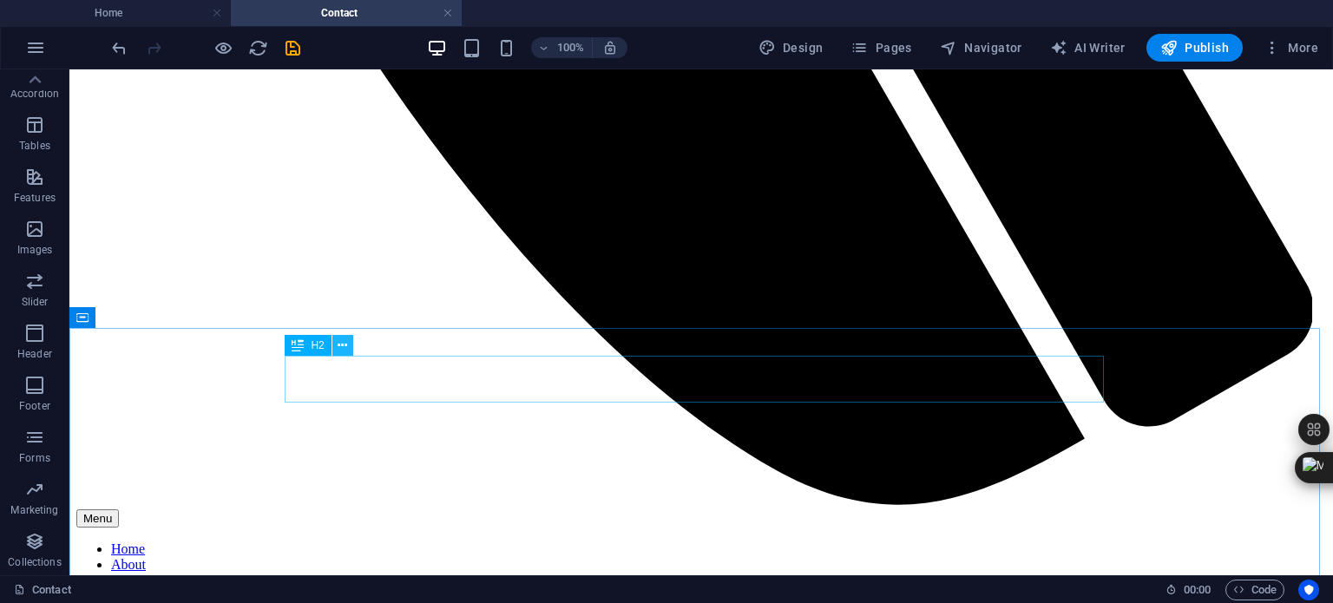
click at [344, 344] on icon at bounding box center [343, 346] width 10 height 18
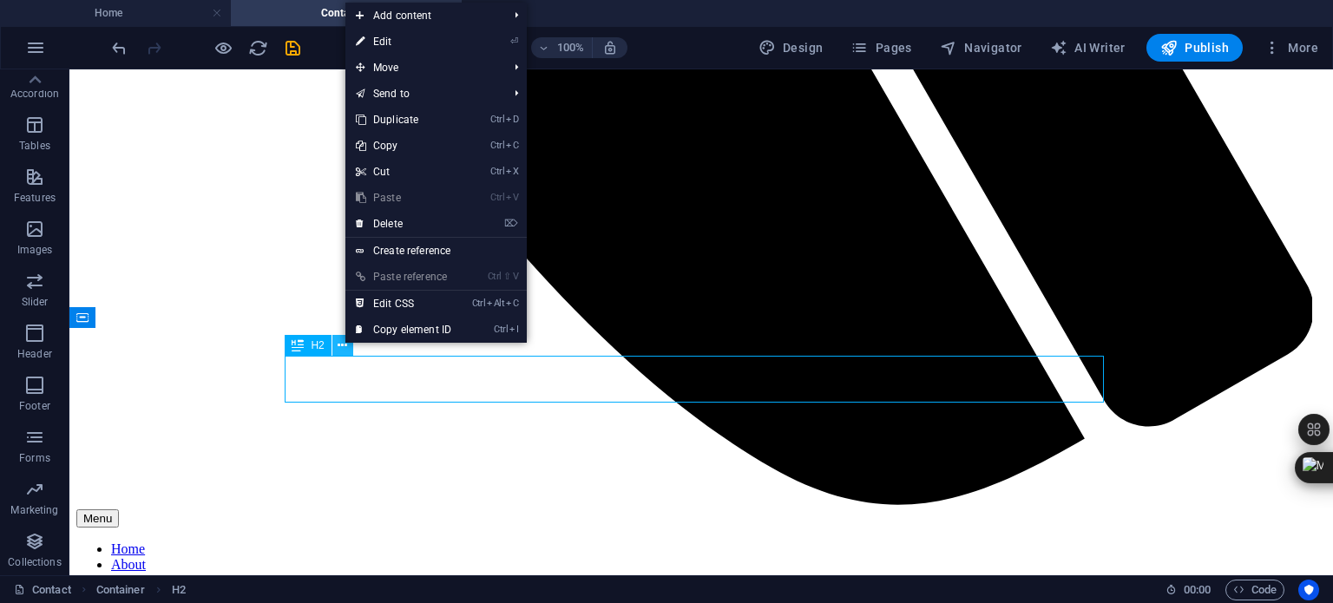
click at [344, 344] on icon at bounding box center [343, 346] width 10 height 18
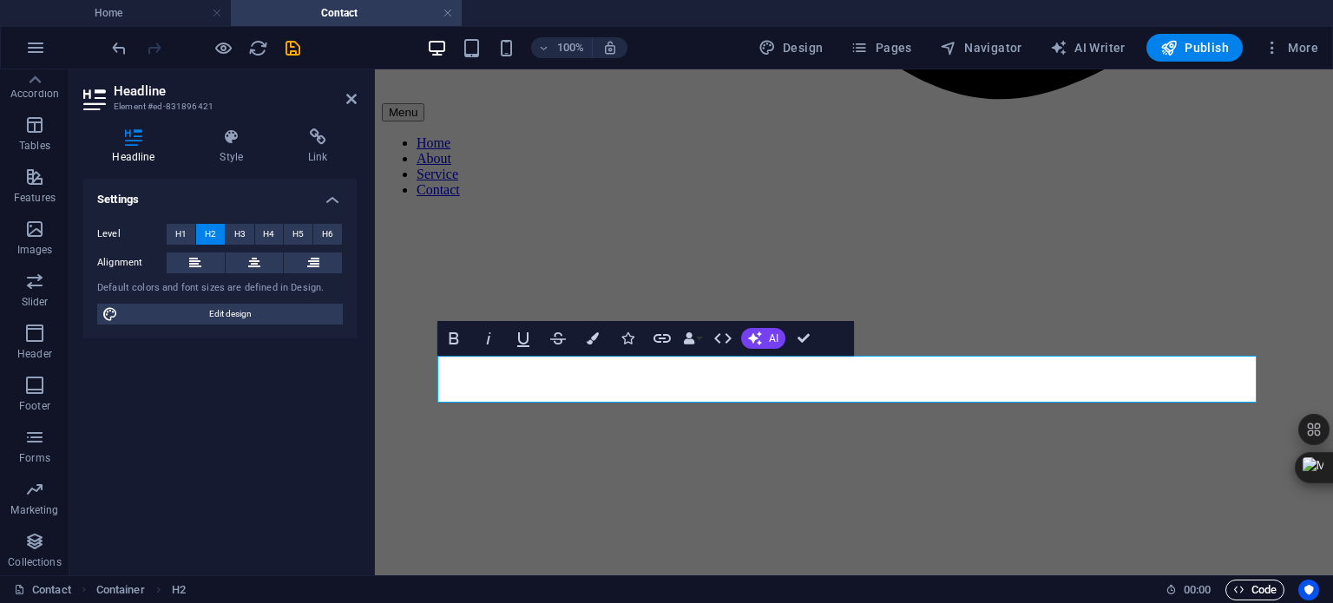
click at [1263, 587] on span "Code" at bounding box center [1254, 590] width 43 height 21
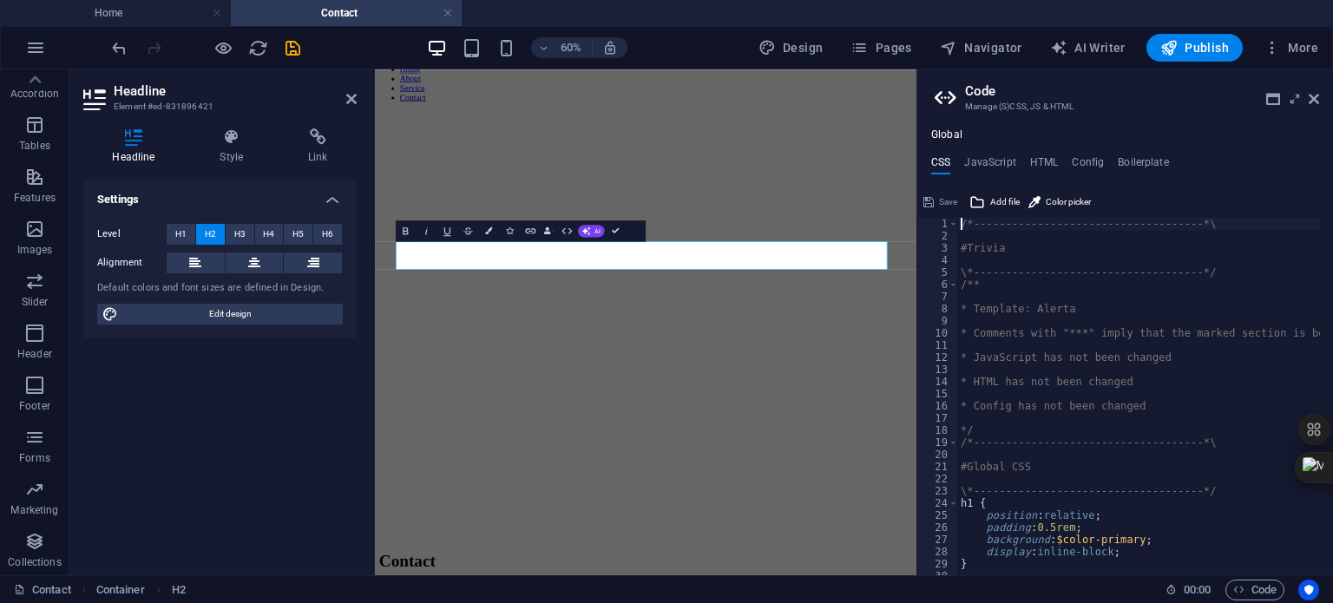
scroll to position [0, 0]
click at [1042, 158] on h4 "HTML" at bounding box center [1044, 165] width 29 height 19
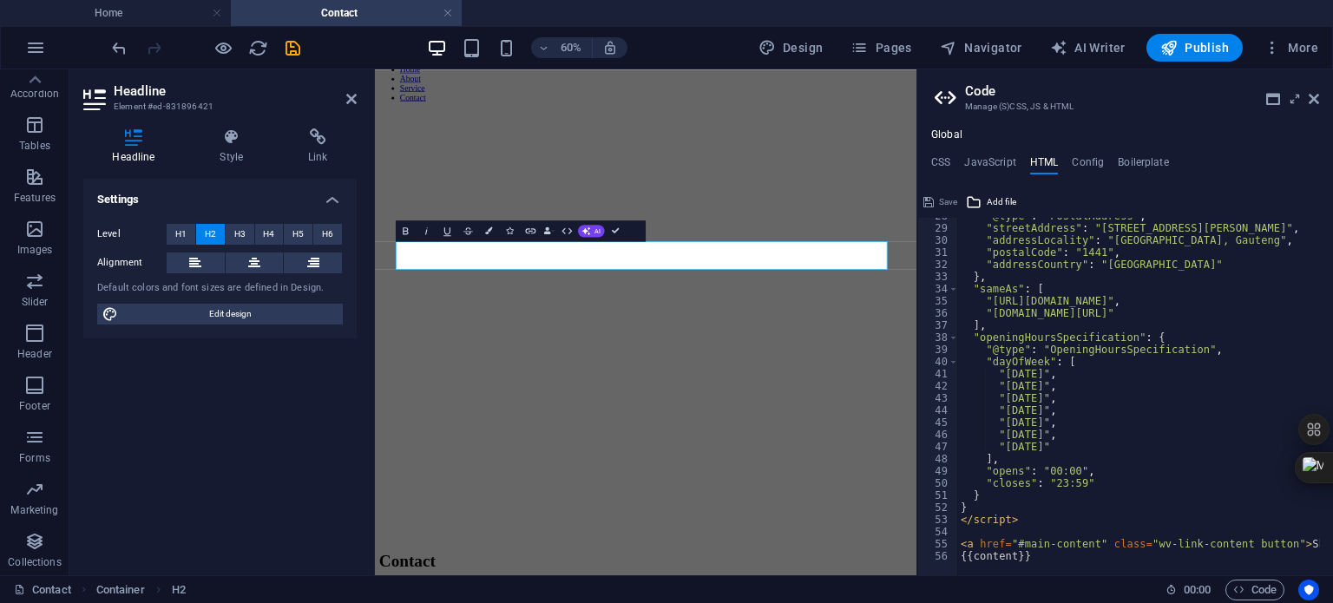
scroll to position [335, 0]
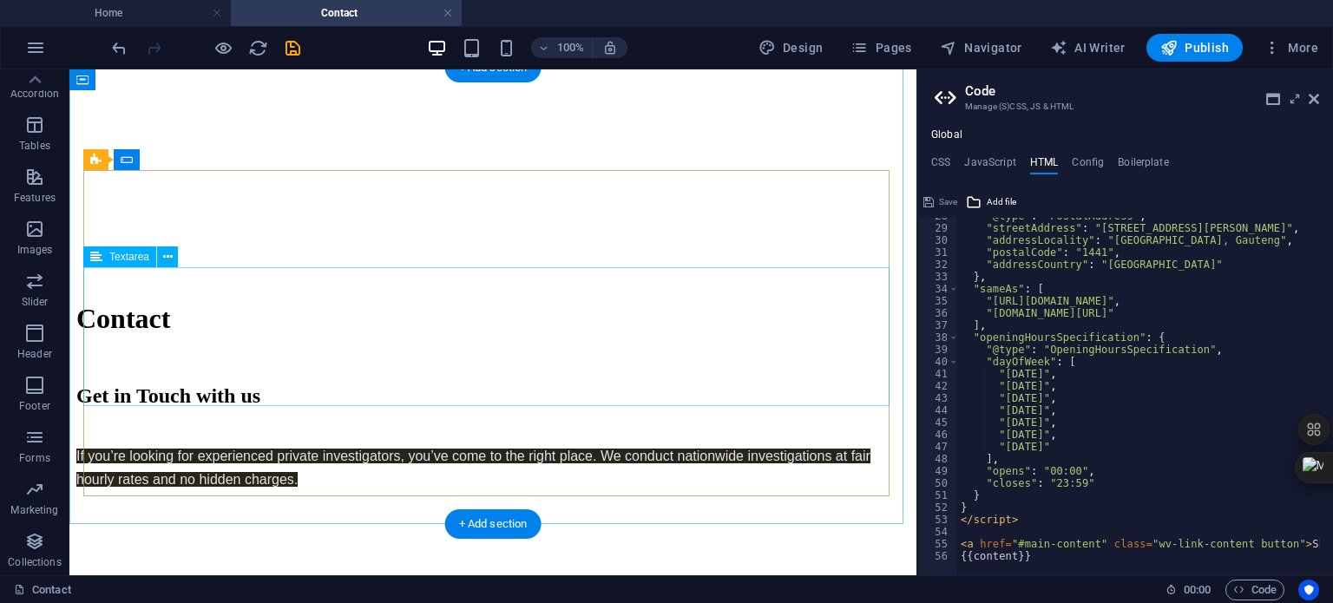
scroll to position [1399, 0]
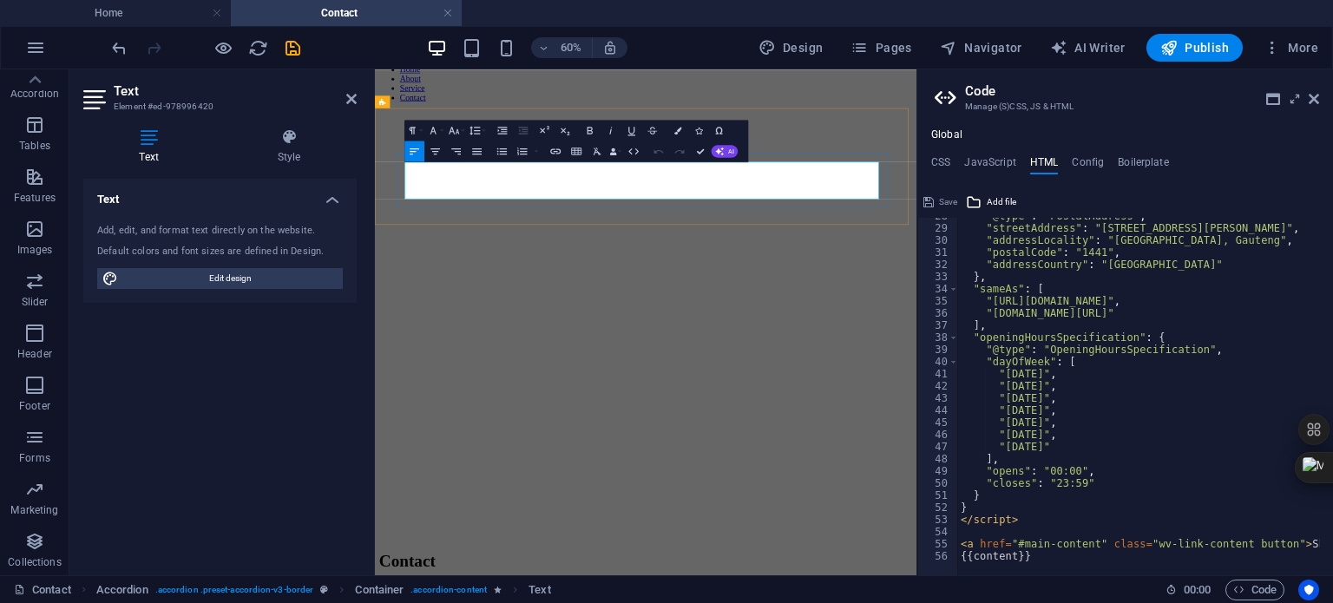
click at [633, 153] on icon "button" at bounding box center [633, 151] width 12 height 12
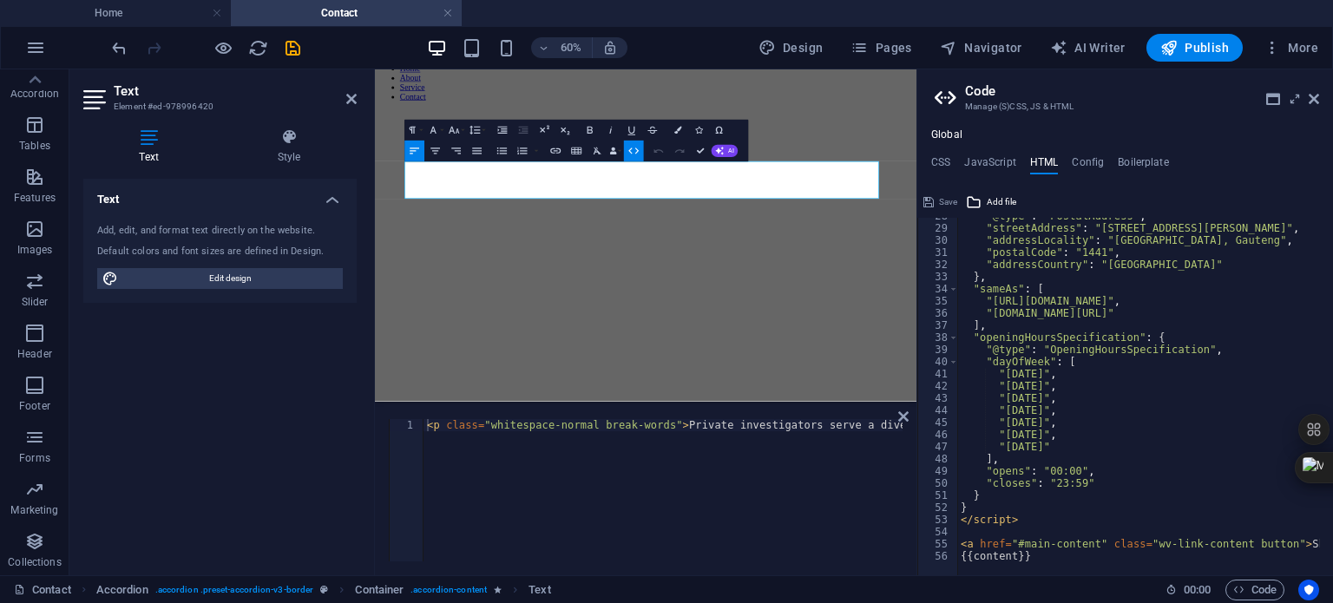
type textarea "<p class="whitespace-normal break-words">Private investigators serve a diverse …"
click at [666, 426] on div "< p class = "whitespace-normal break-words" > Private investigators serve a div…" at bounding box center [1333, 500] width 1820 height 163
paste textarea
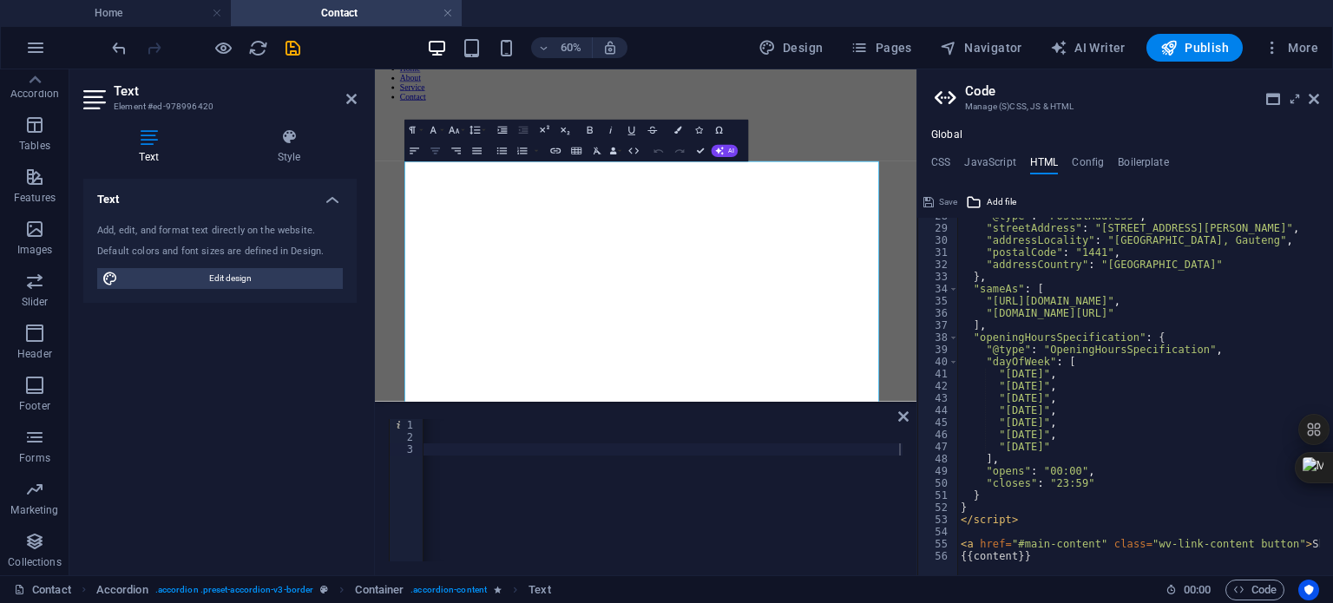
click at [436, 149] on icon "button" at bounding box center [436, 151] width 12 height 12
type textarea "<div style="text-align: center;"></div>"
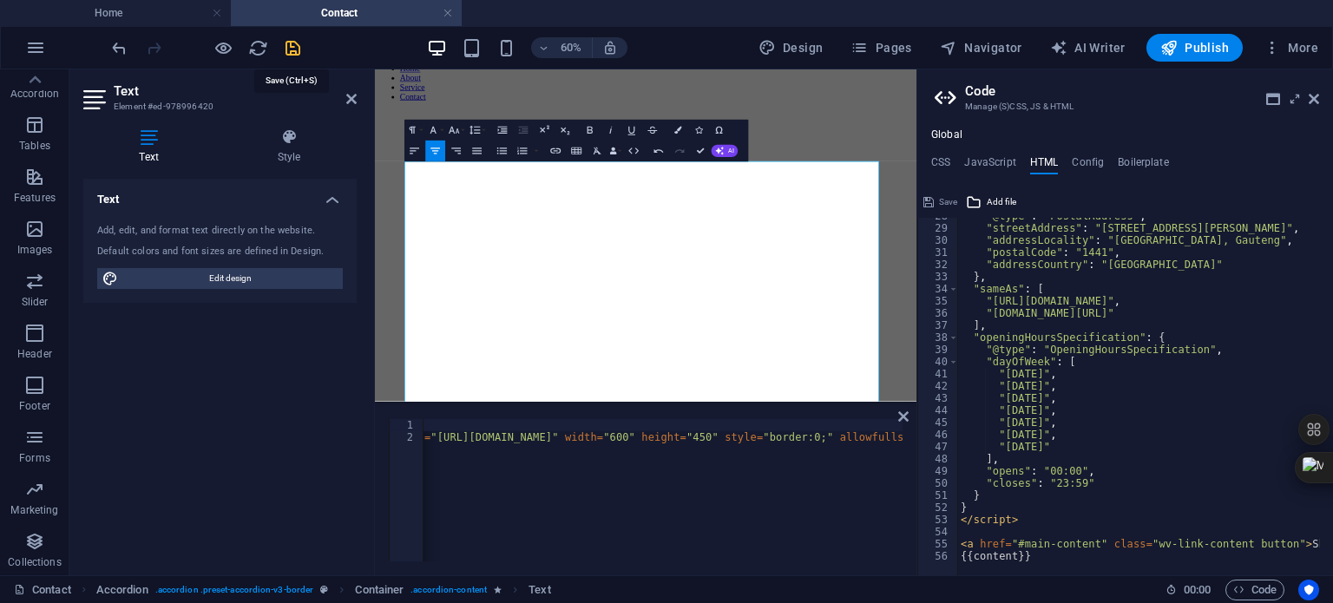
click at [295, 45] on icon "save" at bounding box center [293, 48] width 20 height 20
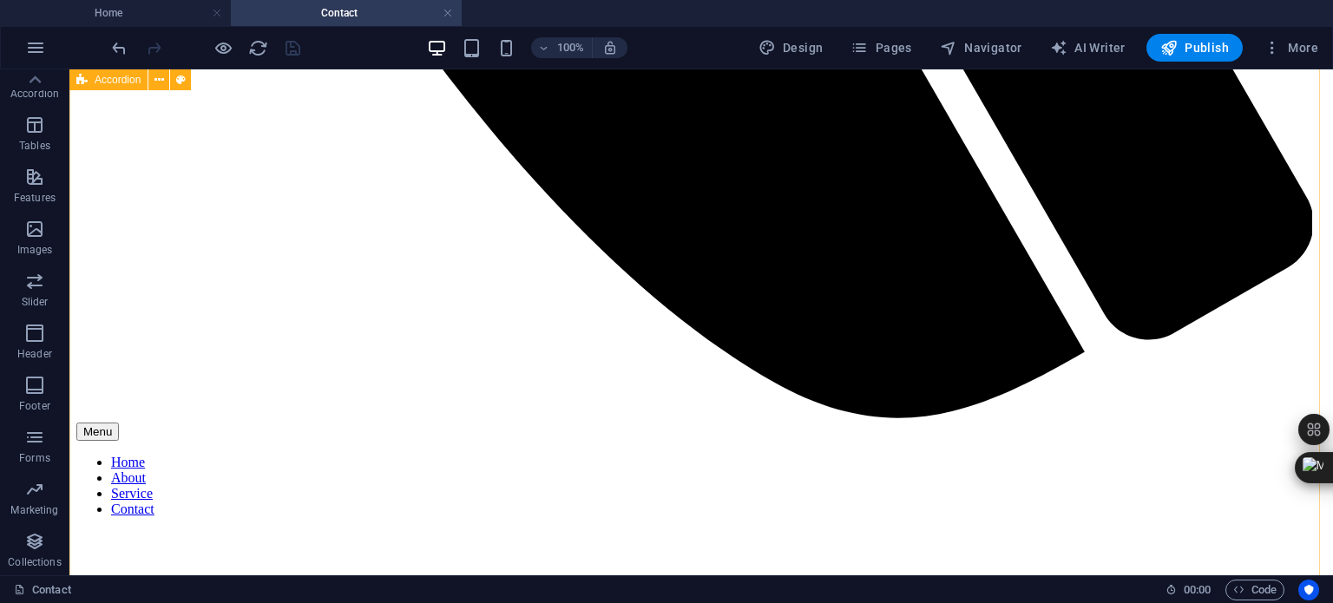
scroll to position [1572, 0]
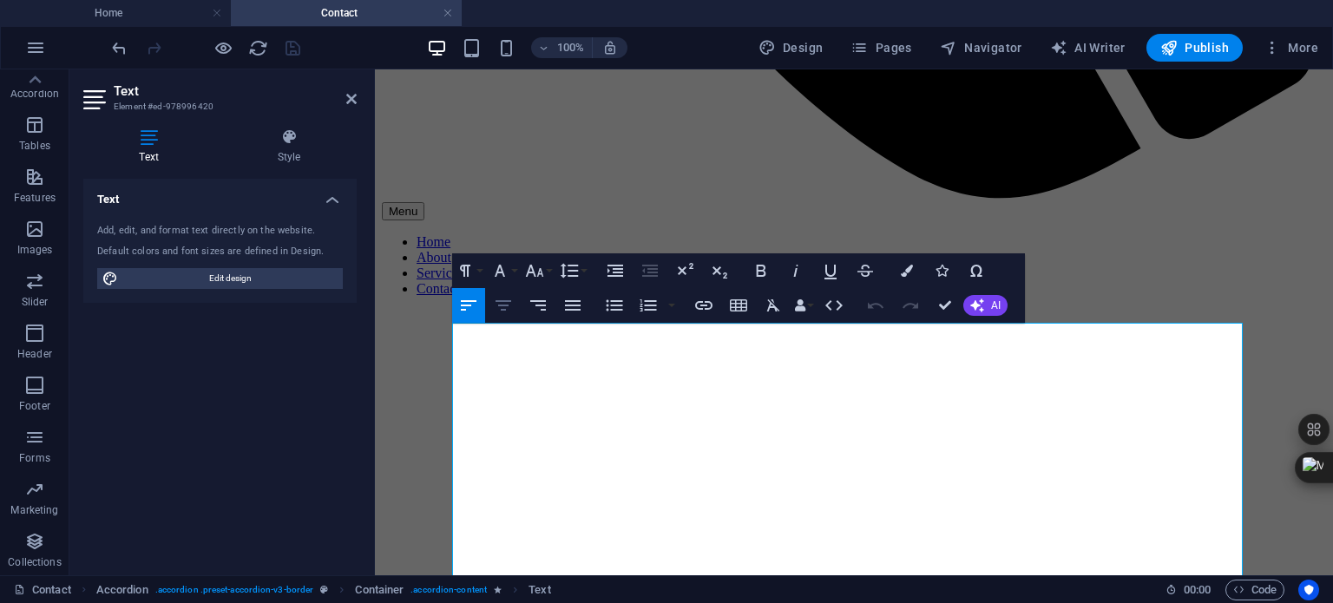
click at [503, 303] on icon "button" at bounding box center [503, 305] width 21 height 21
click at [538, 302] on icon "button" at bounding box center [538, 305] width 21 height 21
click at [474, 304] on icon "button" at bounding box center [468, 305] width 21 height 21
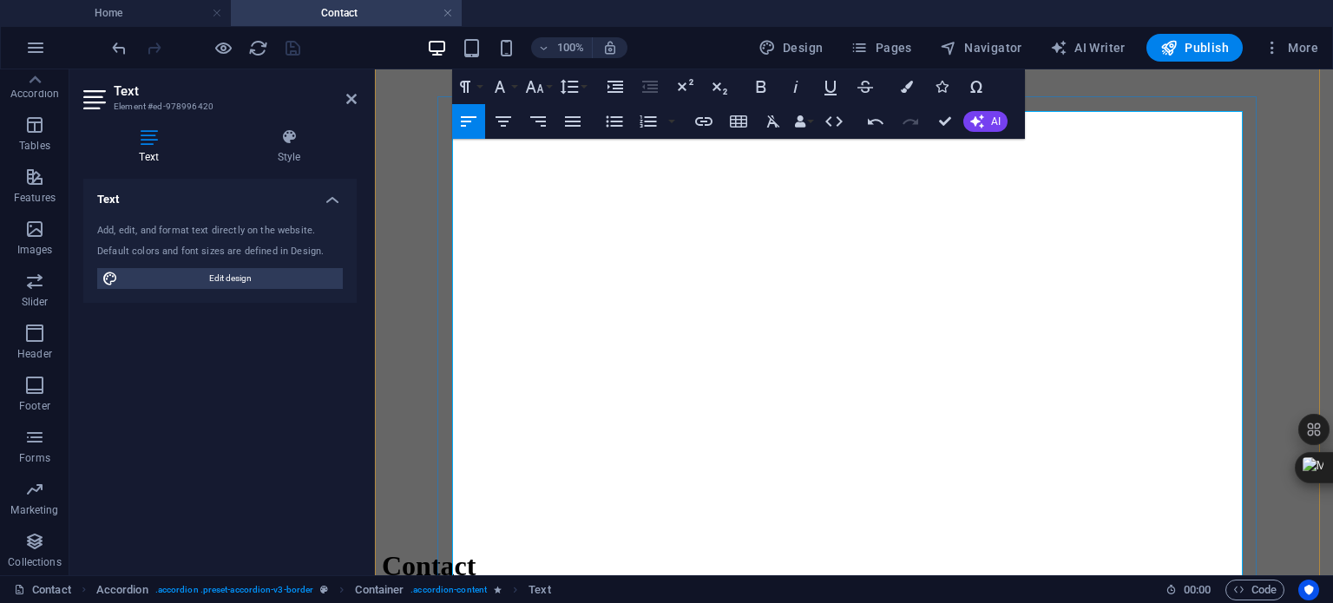
scroll to position [1560, 0]
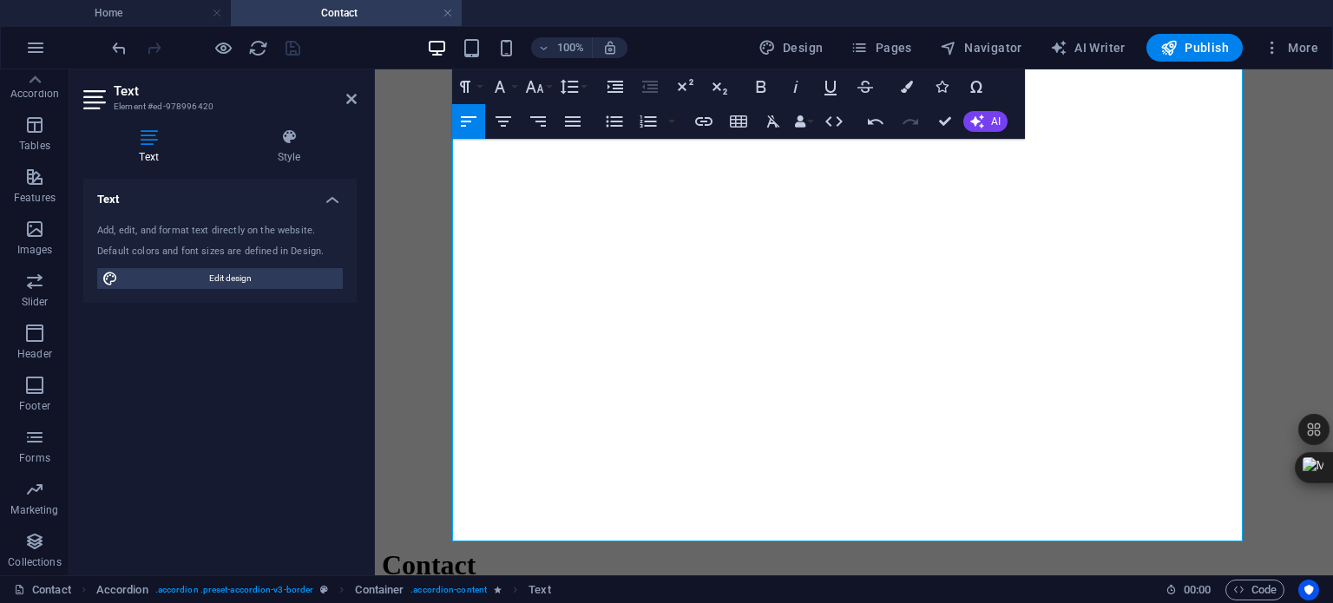
click at [281, 523] on div "Text Add, edit, and format text directly on the website. Default colors and fon…" at bounding box center [219, 370] width 273 height 383
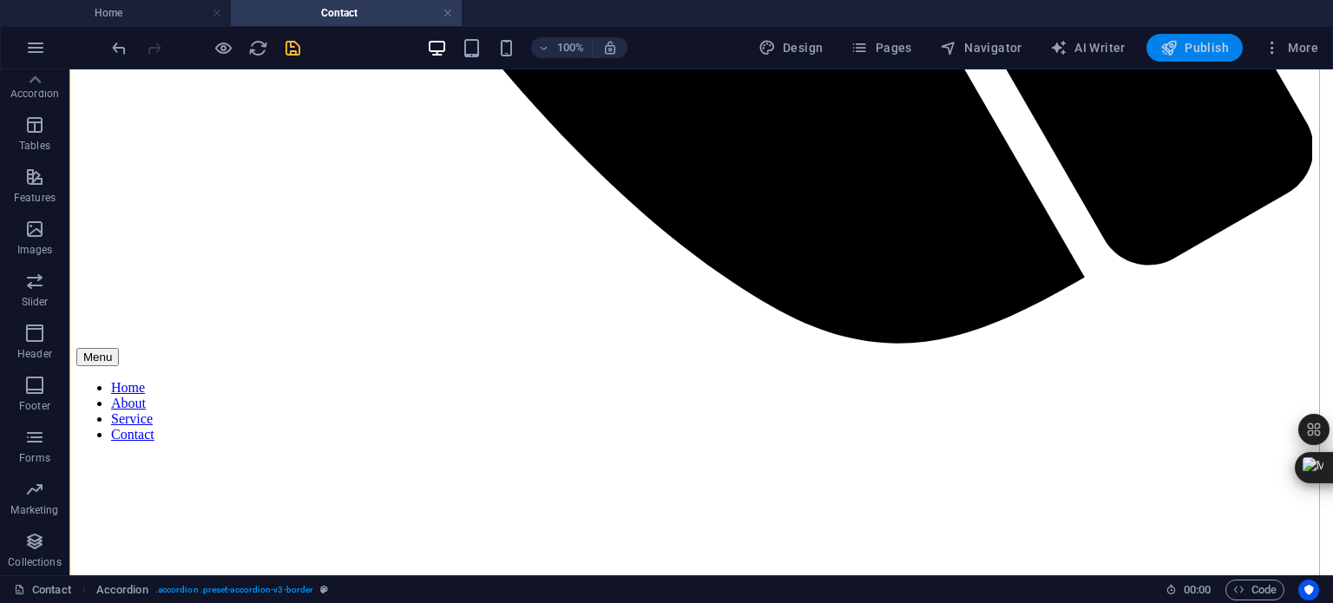
click at [1201, 48] on span "Publish" at bounding box center [1194, 47] width 69 height 17
checkbox input "false"
